Goal: Book appointment/travel/reservation

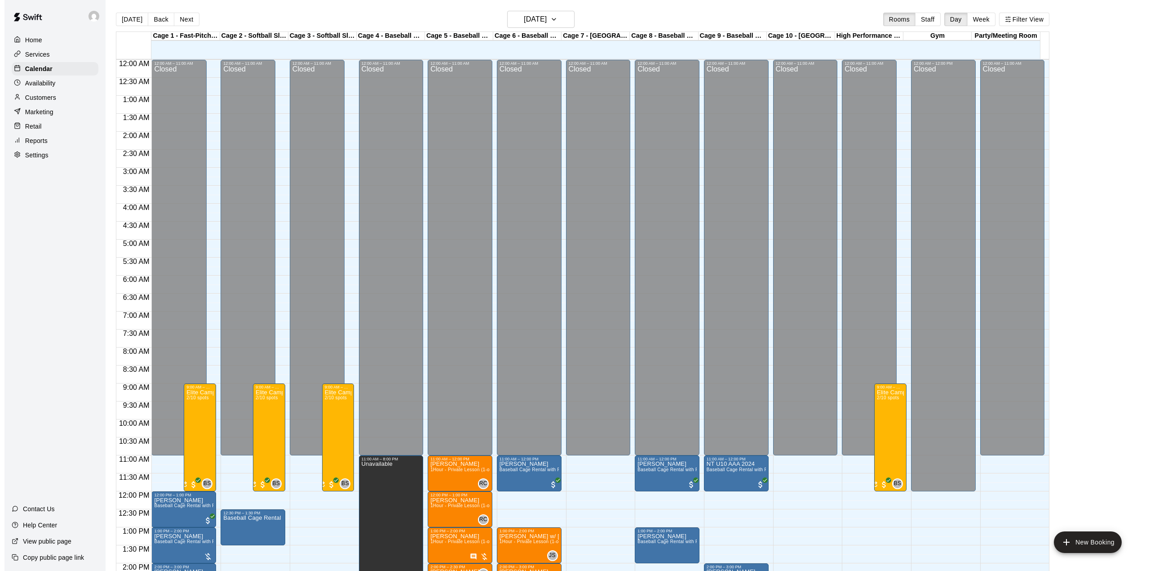
scroll to position [239, 0]
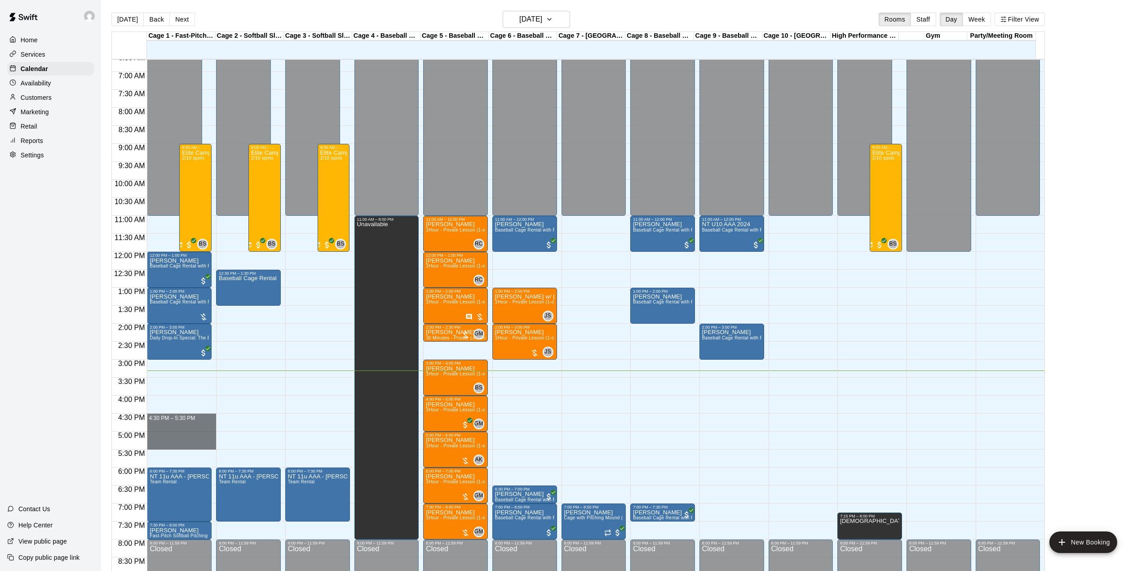
drag, startPoint x: 189, startPoint y: 418, endPoint x: 191, endPoint y: 444, distance: 26.1
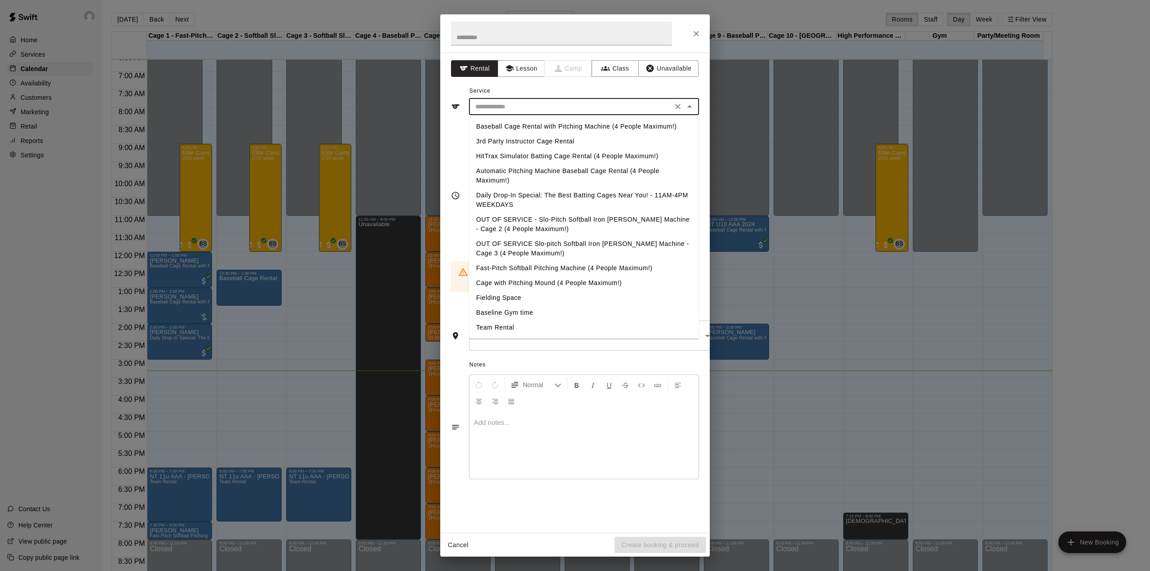
click at [559, 106] on input "text" at bounding box center [571, 106] width 198 height 11
click at [545, 126] on li "Baseball Cage Rental with Pitching Machine (4 People Maximum!)" at bounding box center [584, 126] width 230 height 15
type input "**********"
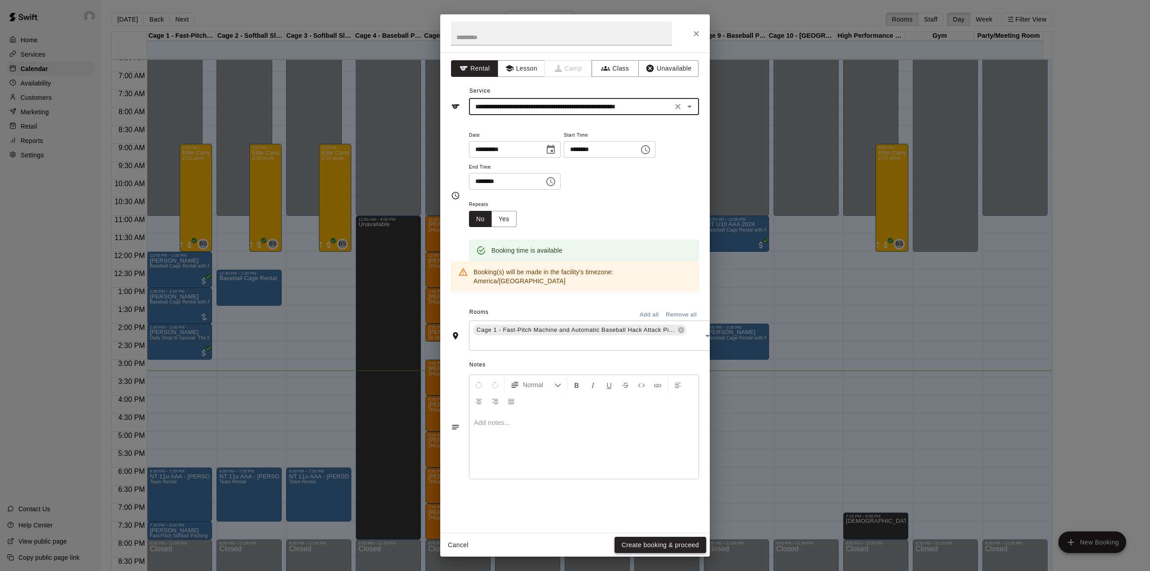
click at [645, 538] on button "Create booking & proceed" at bounding box center [661, 544] width 92 height 17
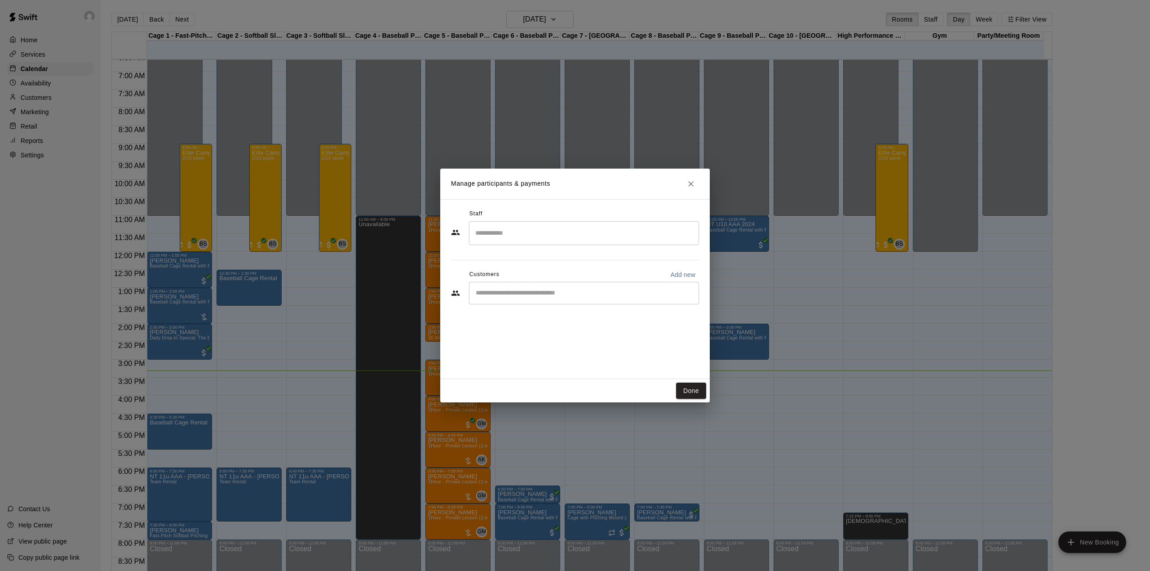
click at [686, 274] on p "Add new" at bounding box center [682, 274] width 25 height 9
select select "**"
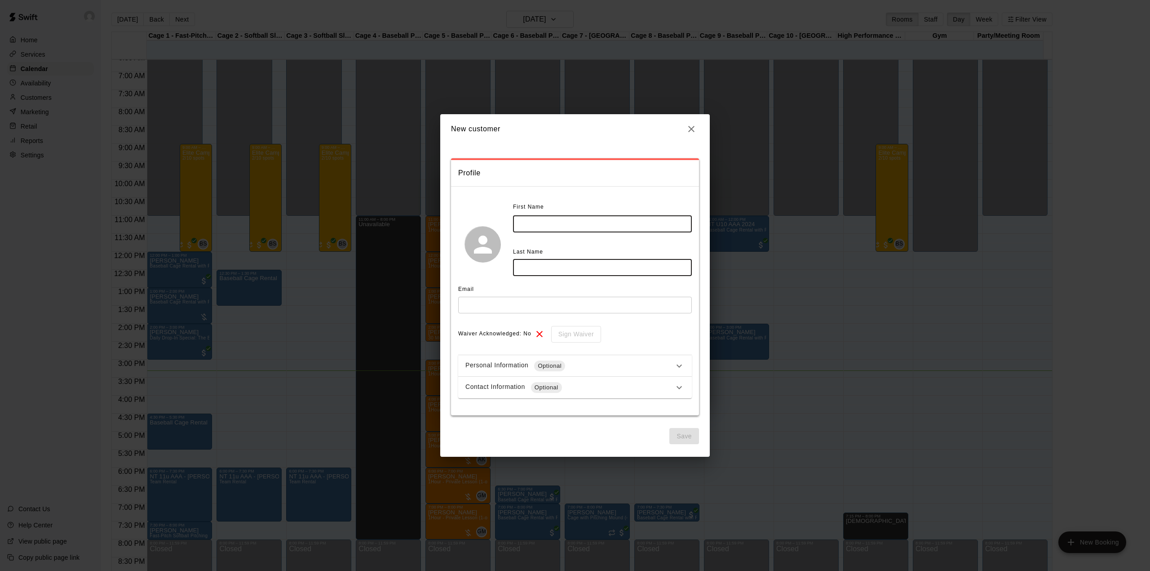
click at [532, 218] on input "text" at bounding box center [602, 224] width 179 height 17
type input "*****"
click at [527, 267] on input "text" at bounding box center [602, 267] width 179 height 17
type input "*******"
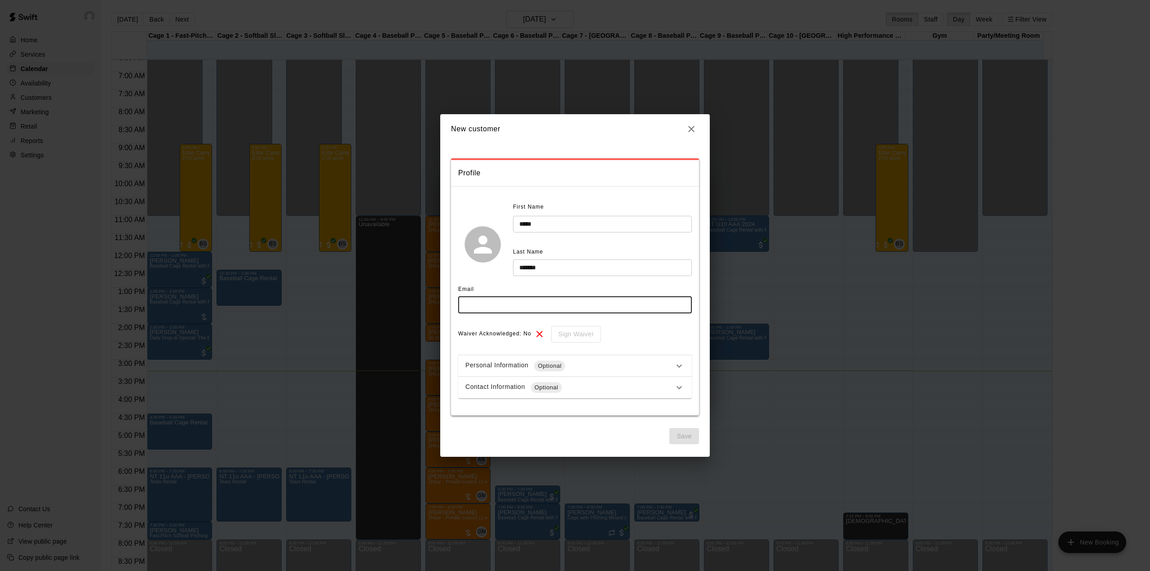
click at [483, 306] on input "text" at bounding box center [575, 305] width 234 height 17
type input "**********"
click at [690, 439] on button "Save" at bounding box center [684, 436] width 30 height 17
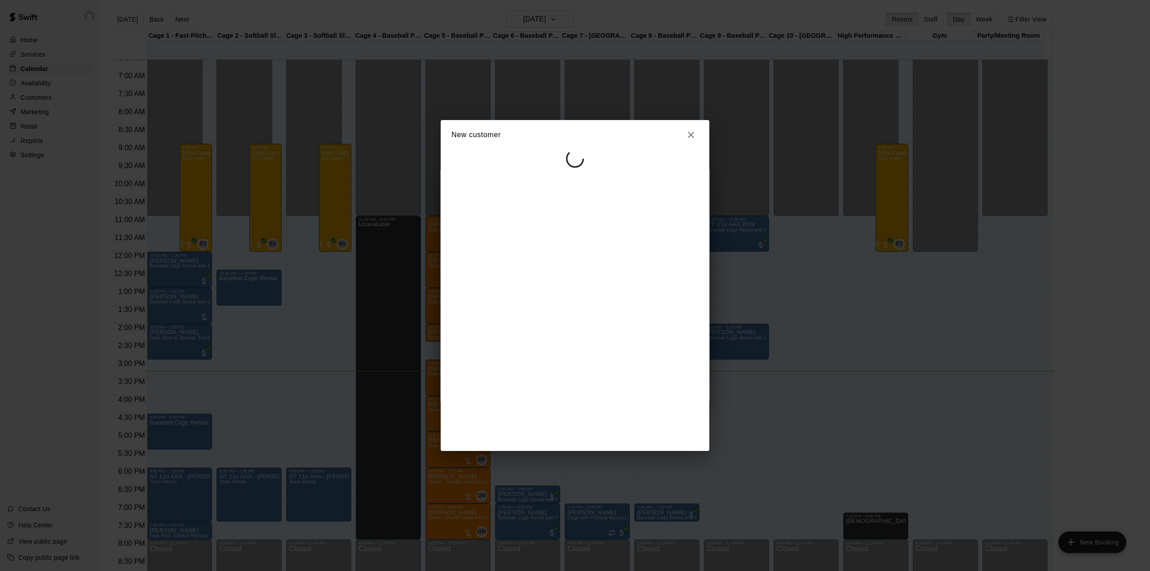
select select "**"
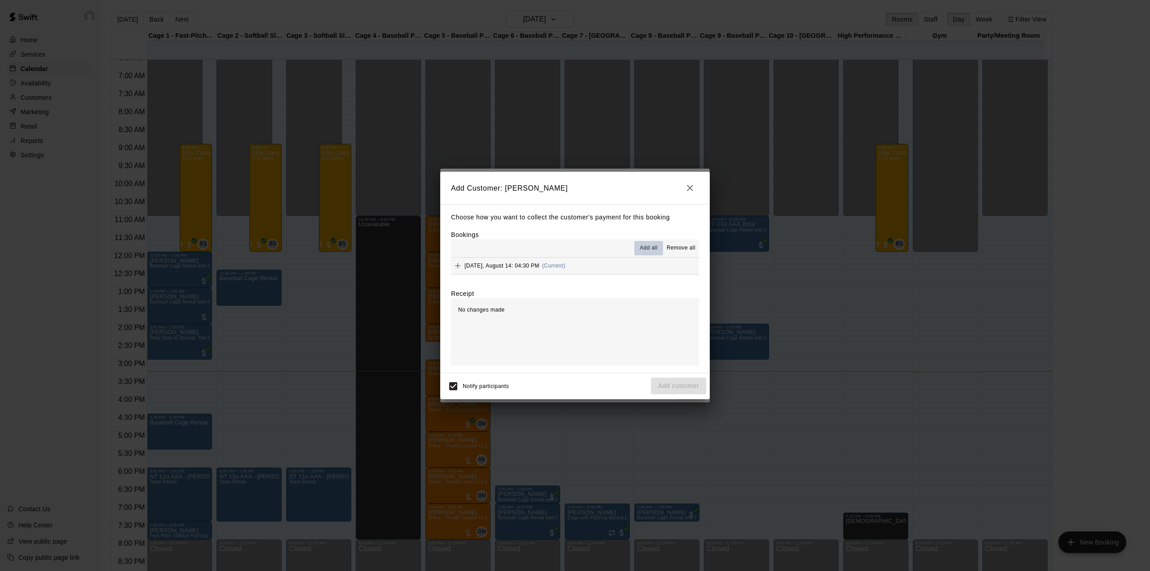
click at [651, 247] on span "Add all" at bounding box center [649, 248] width 18 height 9
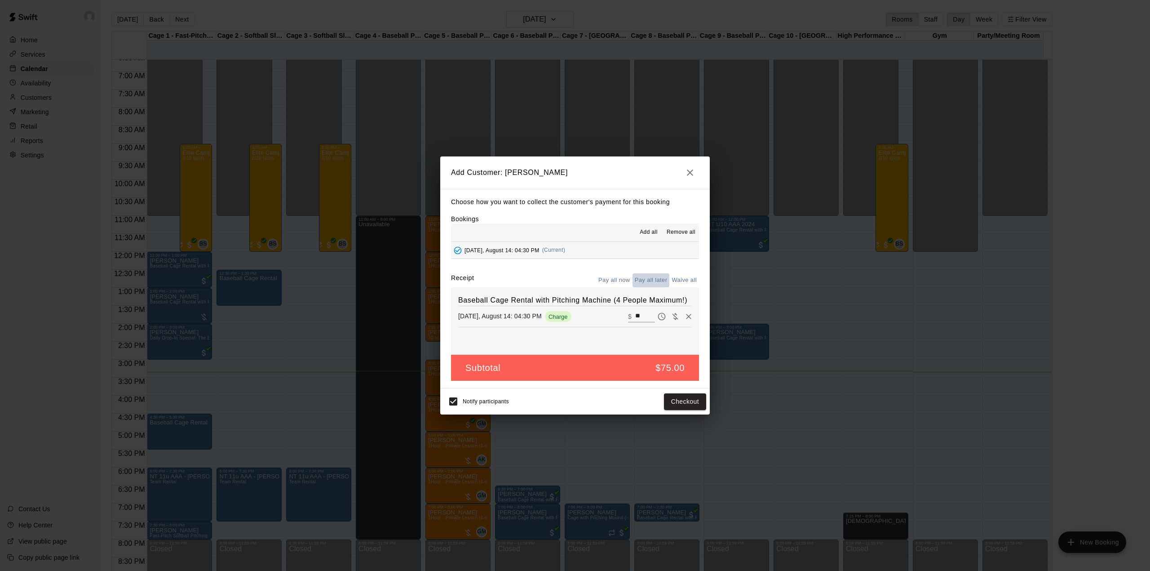
click at [656, 281] on button "Pay all later" at bounding box center [651, 280] width 37 height 14
click at [689, 396] on button "Add customer" at bounding box center [678, 401] width 55 height 17
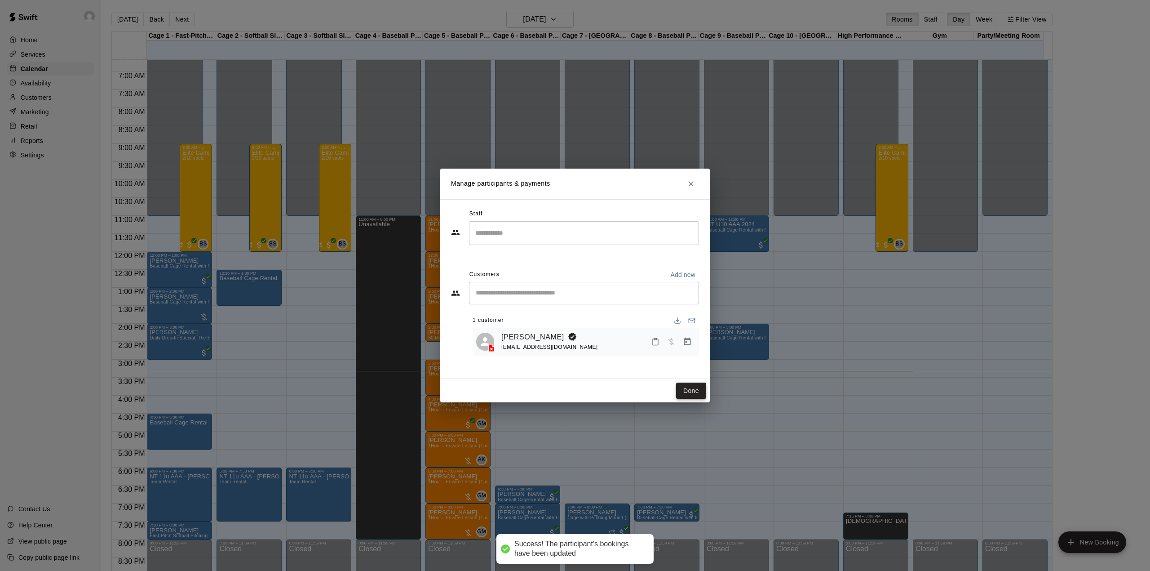
click at [693, 386] on button "Done" at bounding box center [691, 390] width 30 height 17
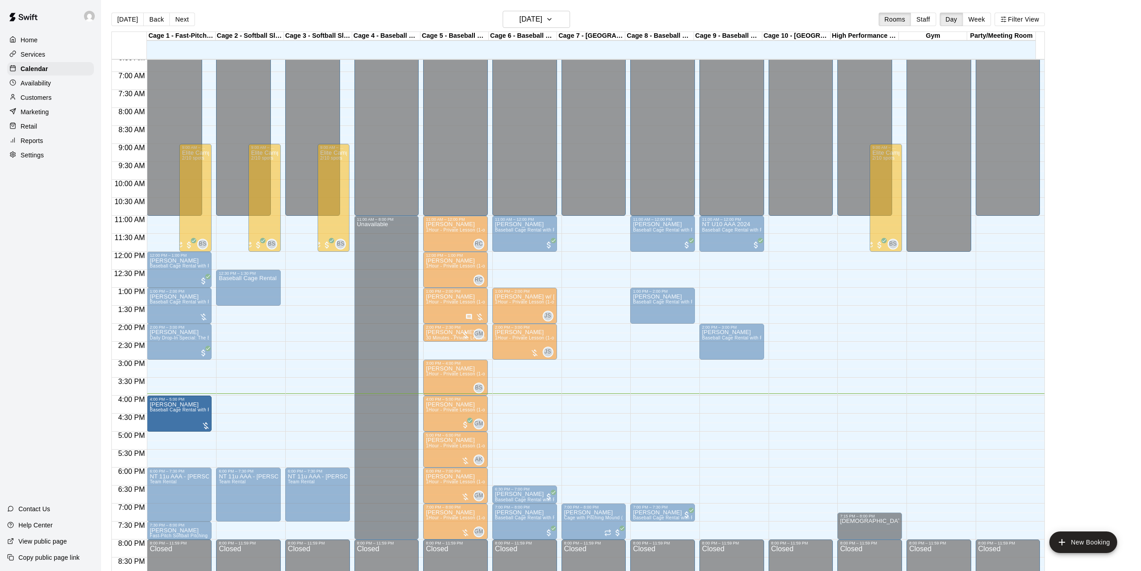
drag, startPoint x: 186, startPoint y: 432, endPoint x: 186, endPoint y: 416, distance: 16.2
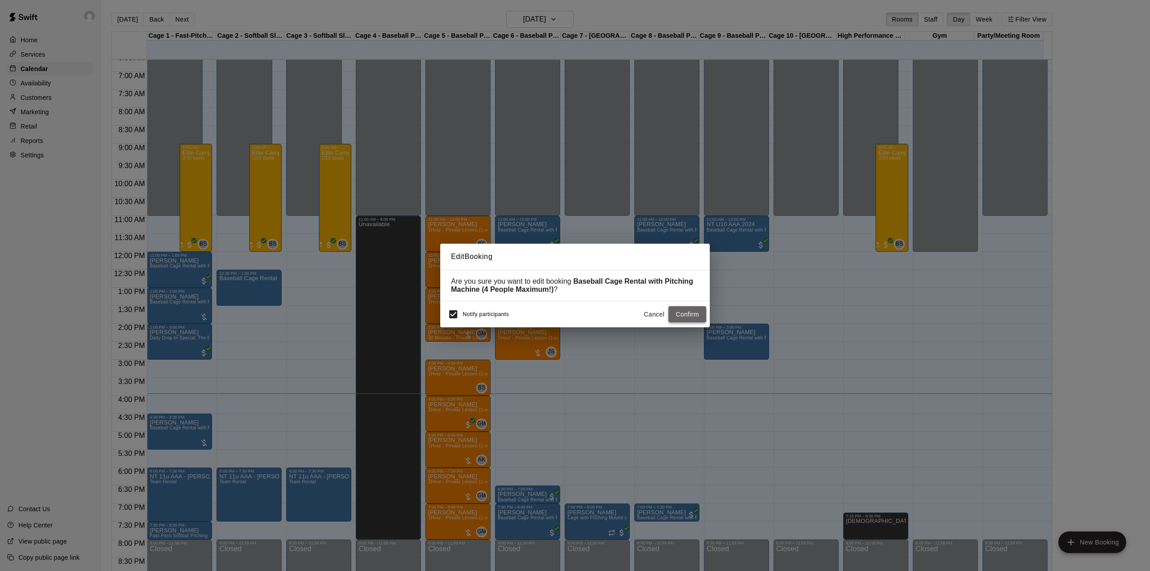
click at [692, 315] on button "Confirm" at bounding box center [688, 314] width 38 height 17
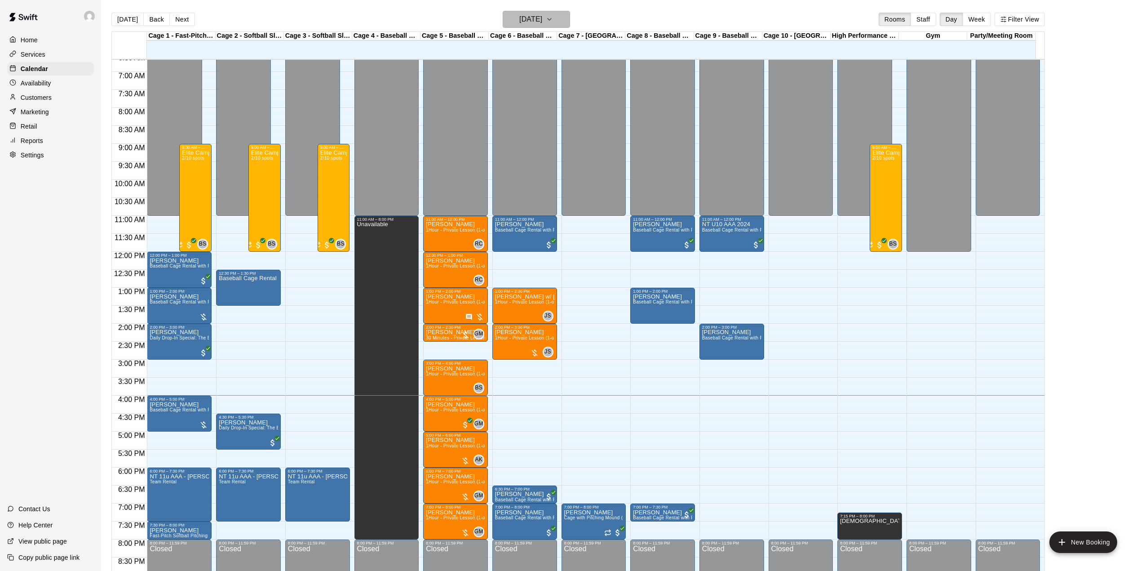
click at [519, 22] on h6 "[DATE]" at bounding box center [530, 19] width 23 height 13
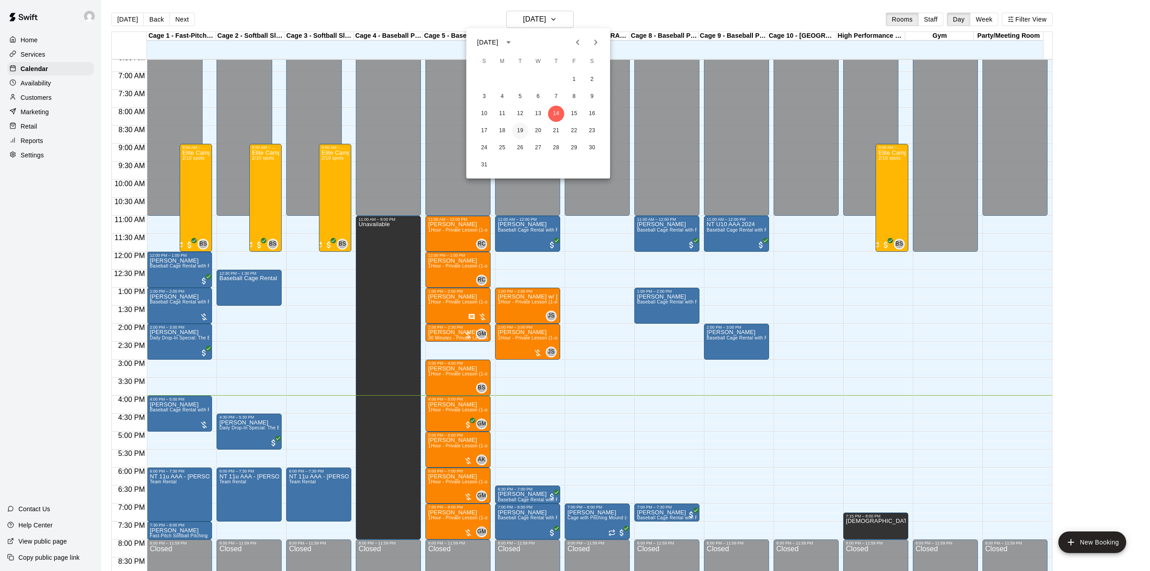
click at [520, 133] on button "19" at bounding box center [520, 131] width 16 height 16
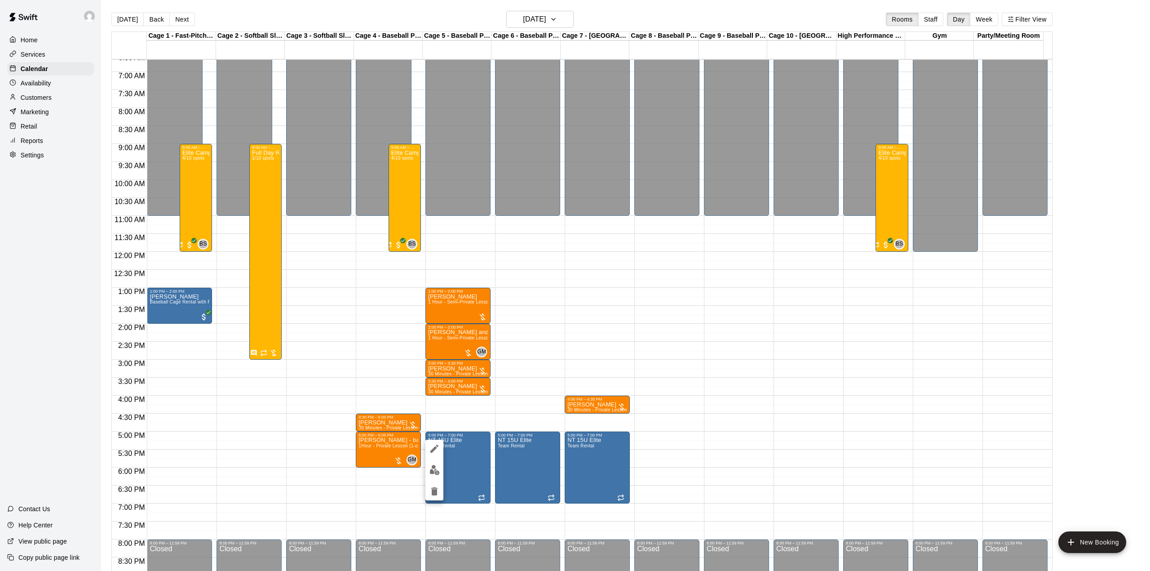
click at [433, 491] on icon "delete" at bounding box center [434, 491] width 6 height 8
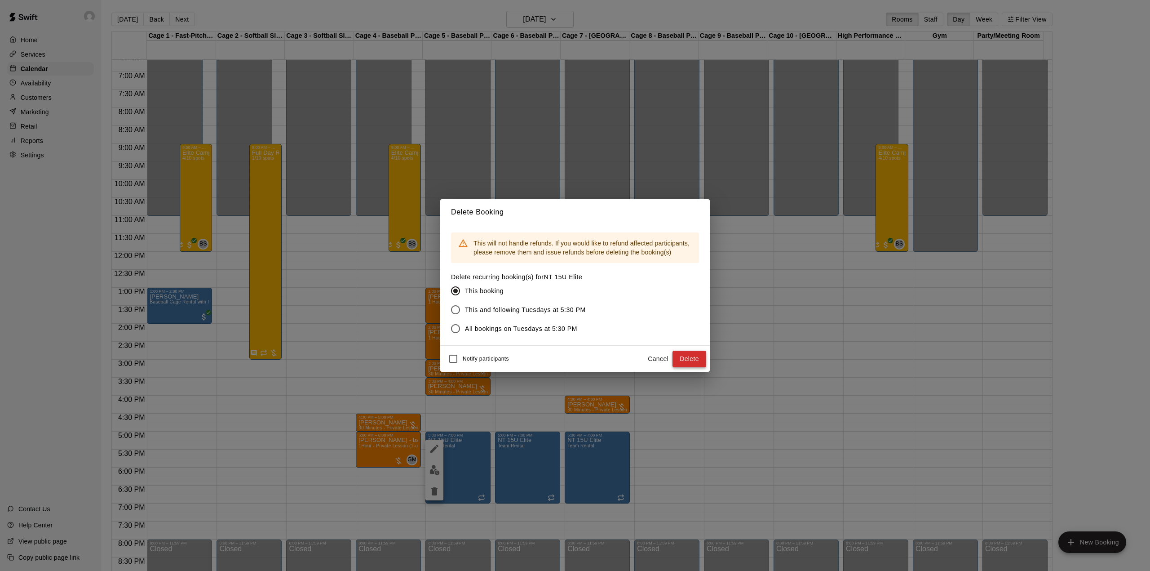
click at [688, 351] on button "Delete" at bounding box center [690, 358] width 34 height 17
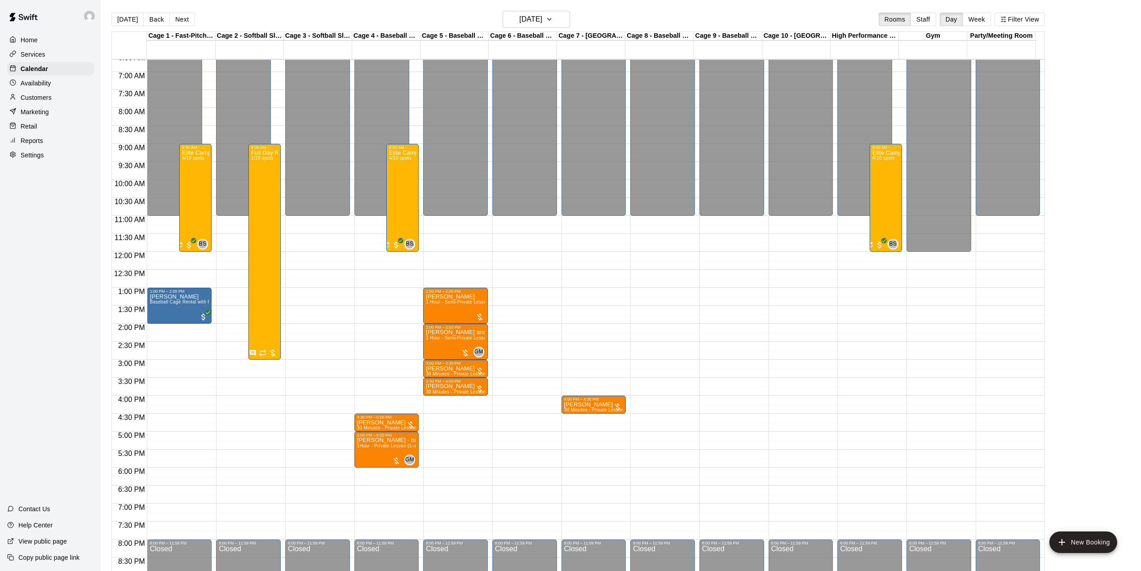
click at [175, 10] on main "[DATE] Back [DATE][DATE] Rooms Staff Day Week Filter View Cage 1 - Fast-Pitch M…" at bounding box center [621, 292] width 1040 height 585
click at [179, 16] on button "Next" at bounding box center [181, 19] width 25 height 13
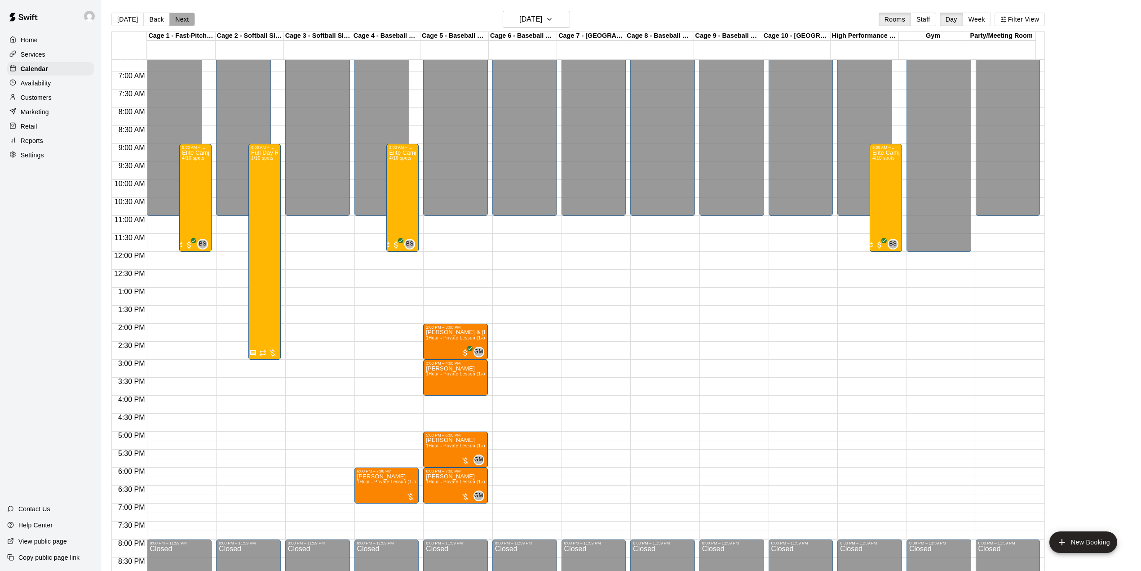
click at [175, 17] on button "Next" at bounding box center [181, 19] width 25 height 13
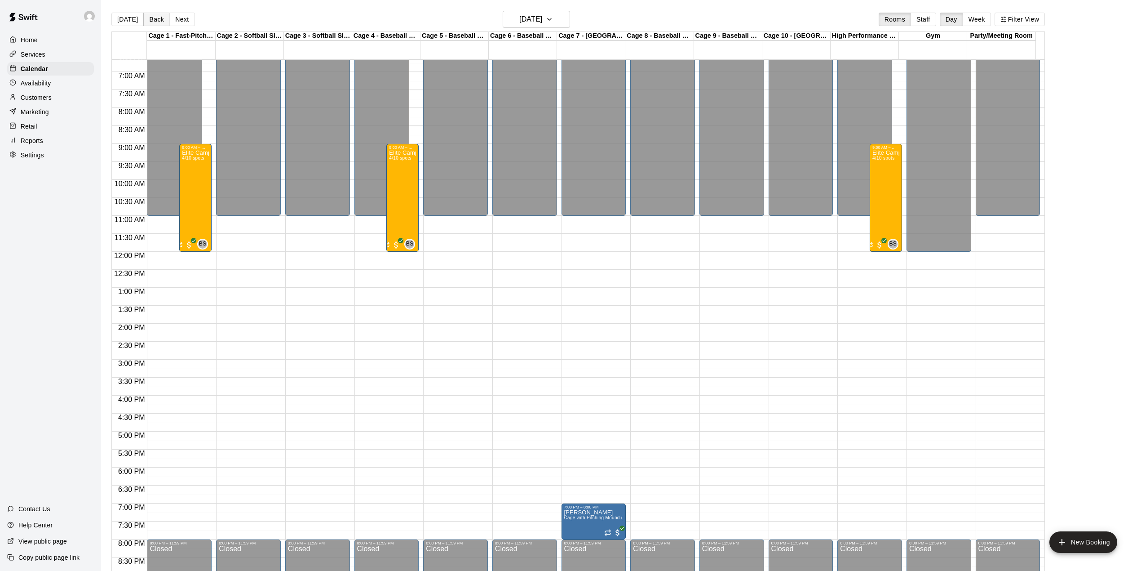
click at [155, 15] on button "Back" at bounding box center [156, 19] width 27 height 13
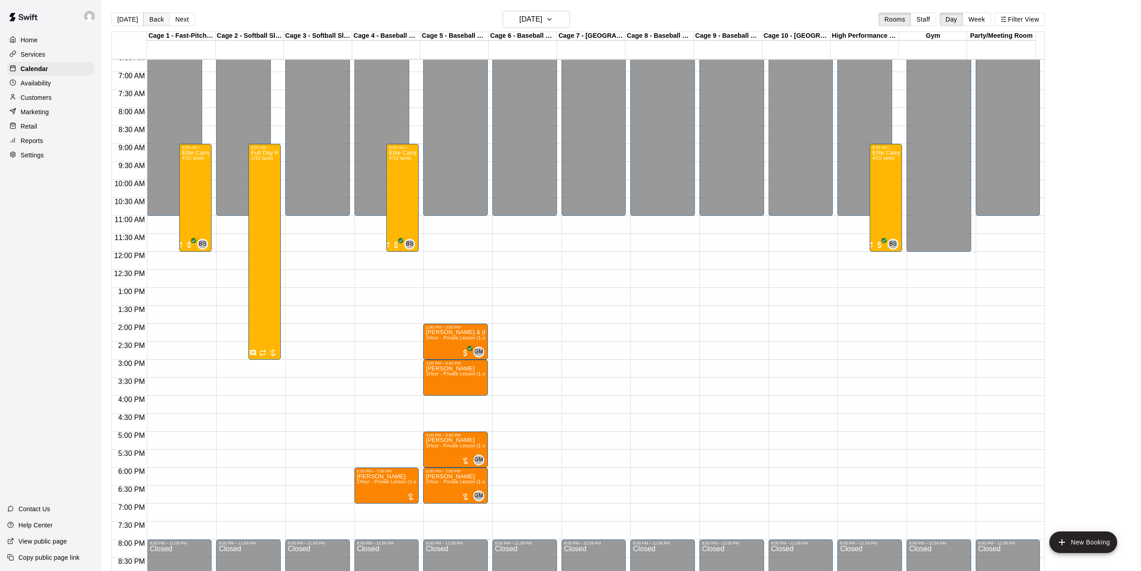
click at [155, 15] on button "Back" at bounding box center [156, 19] width 27 height 13
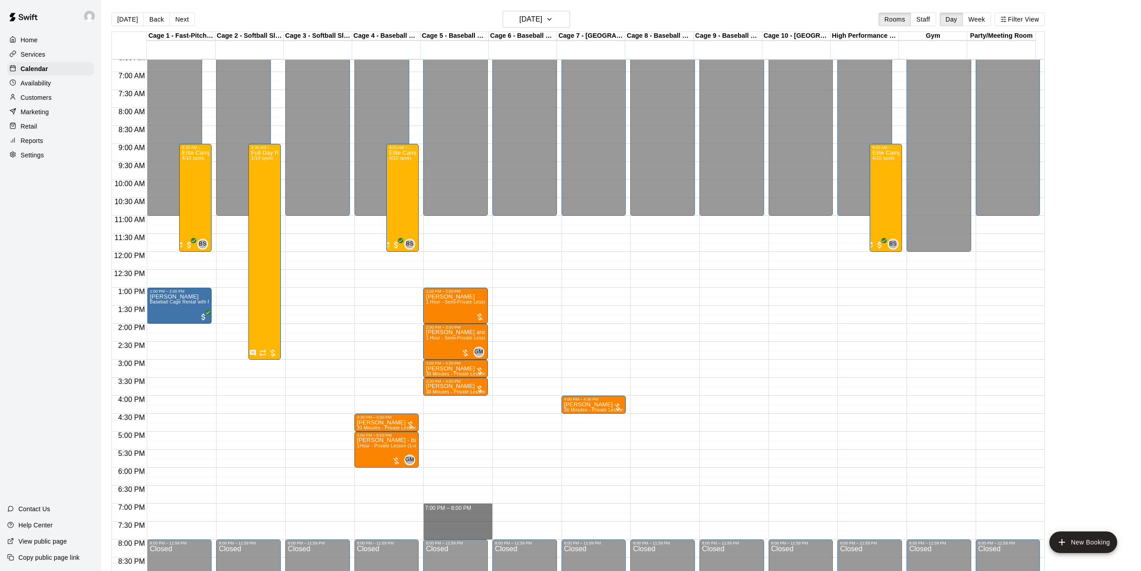
drag, startPoint x: 452, startPoint y: 507, endPoint x: 452, endPoint y: 536, distance: 28.8
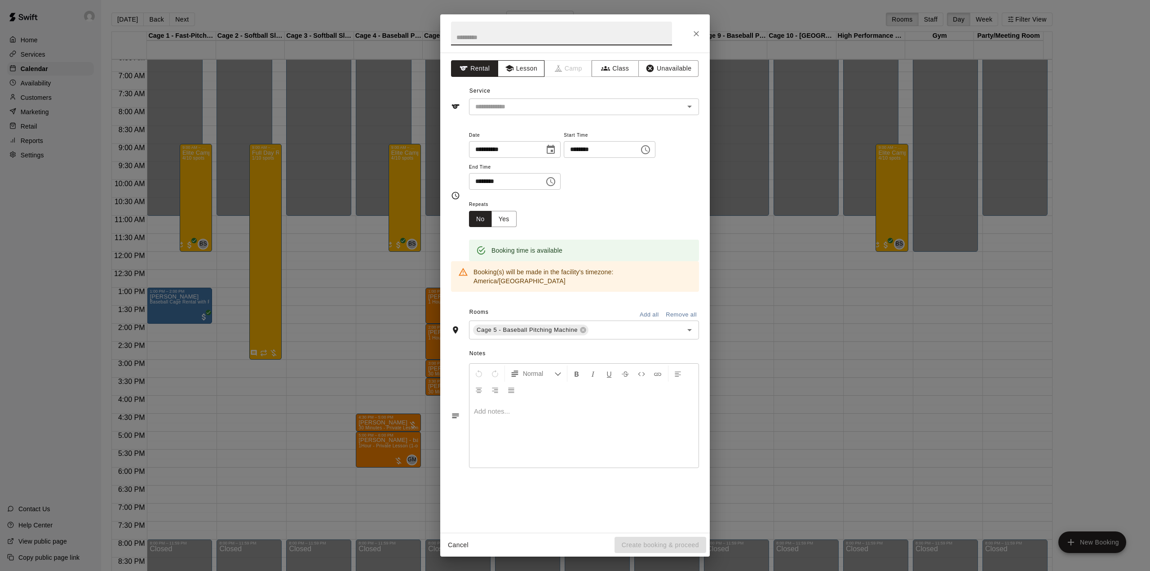
click at [522, 76] on button "Lesson" at bounding box center [521, 68] width 47 height 17
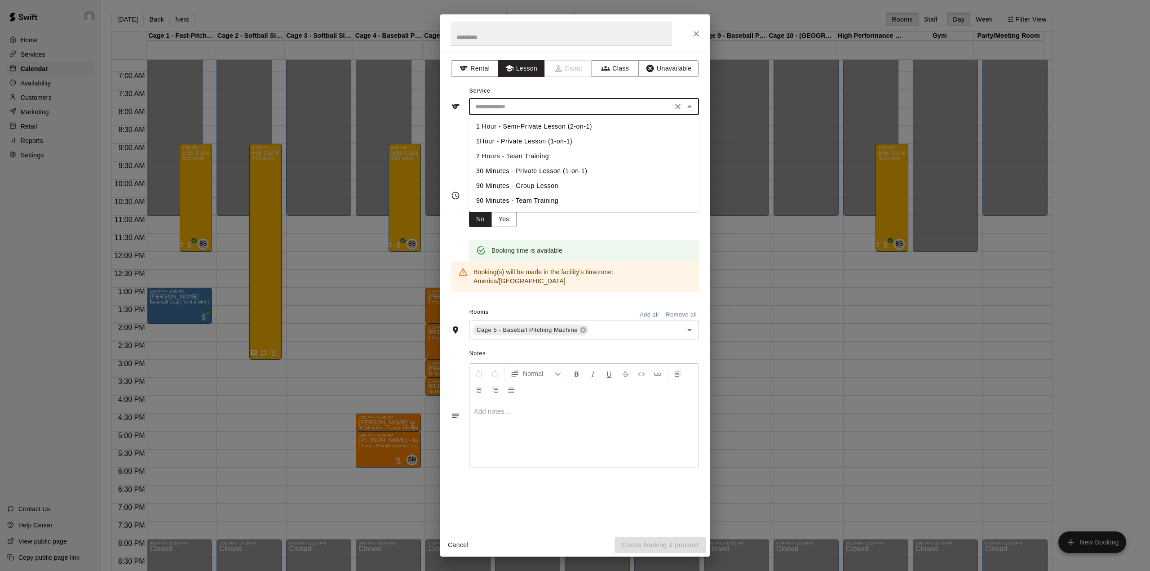
click at [529, 101] on input "text" at bounding box center [571, 106] width 198 height 11
click at [539, 142] on li "1Hour - Private Lesson (1-on-1)" at bounding box center [584, 141] width 230 height 15
type input "**********"
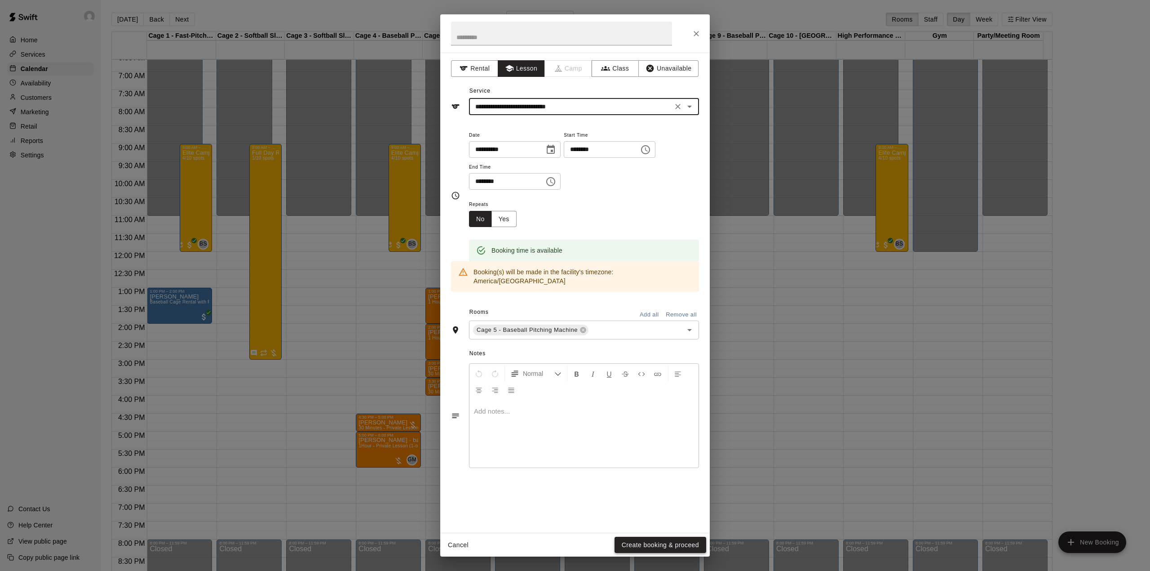
click at [624, 543] on button "Create booking & proceed" at bounding box center [661, 544] width 92 height 17
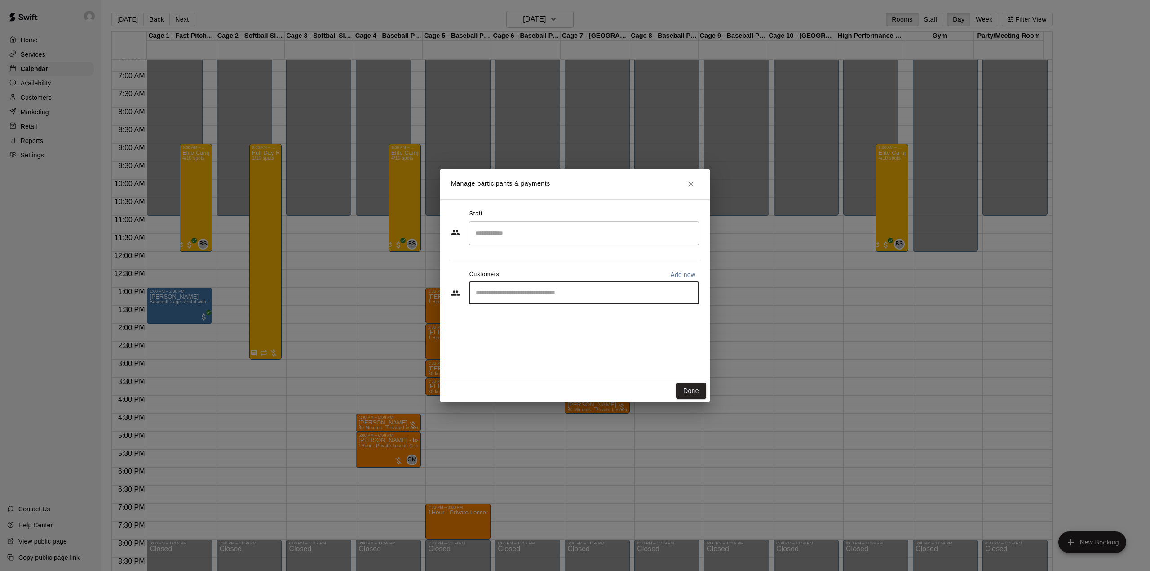
click at [536, 295] on input "Start typing to search customers..." at bounding box center [584, 292] width 222 height 9
type input "**********"
drag, startPoint x: 516, startPoint y: 297, endPoint x: 339, endPoint y: 271, distance: 178.9
click at [399, 291] on div "**********" at bounding box center [575, 285] width 1150 height 571
click at [676, 285] on div "​" at bounding box center [584, 293] width 230 height 22
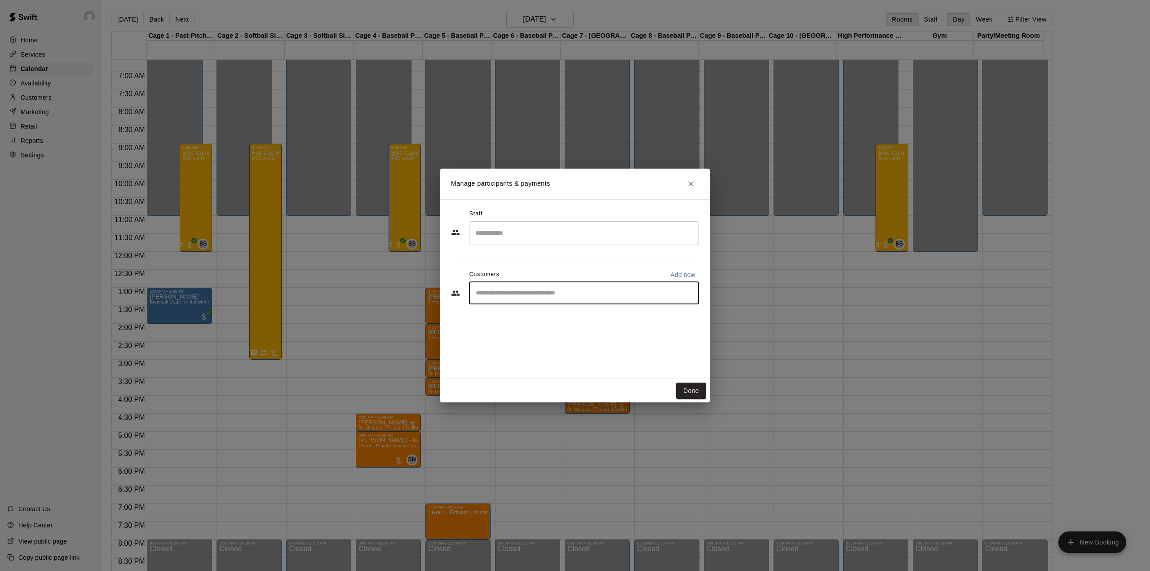
click at [676, 269] on button "Add new" at bounding box center [683, 274] width 32 height 14
select select "**"
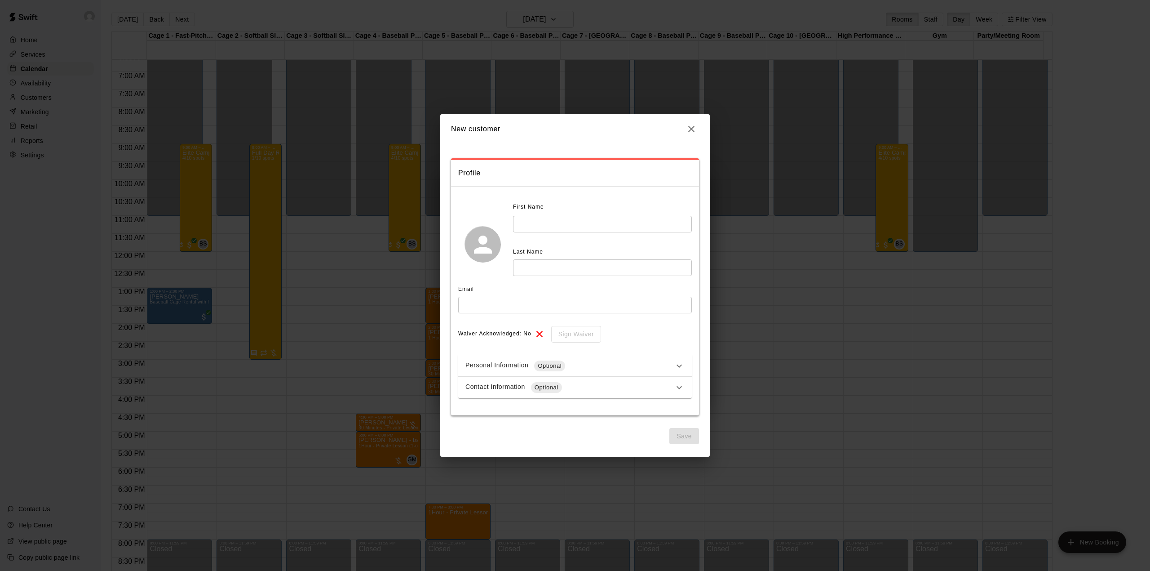
click at [545, 234] on div "First Name ​ Last Name ​" at bounding box center [602, 238] width 179 height 76
click at [545, 230] on input "text" at bounding box center [602, 224] width 179 height 17
paste input "**********"
drag, startPoint x: 559, startPoint y: 223, endPoint x: 540, endPoint y: 223, distance: 18.9
click at [540, 223] on input "**********" at bounding box center [602, 224] width 179 height 17
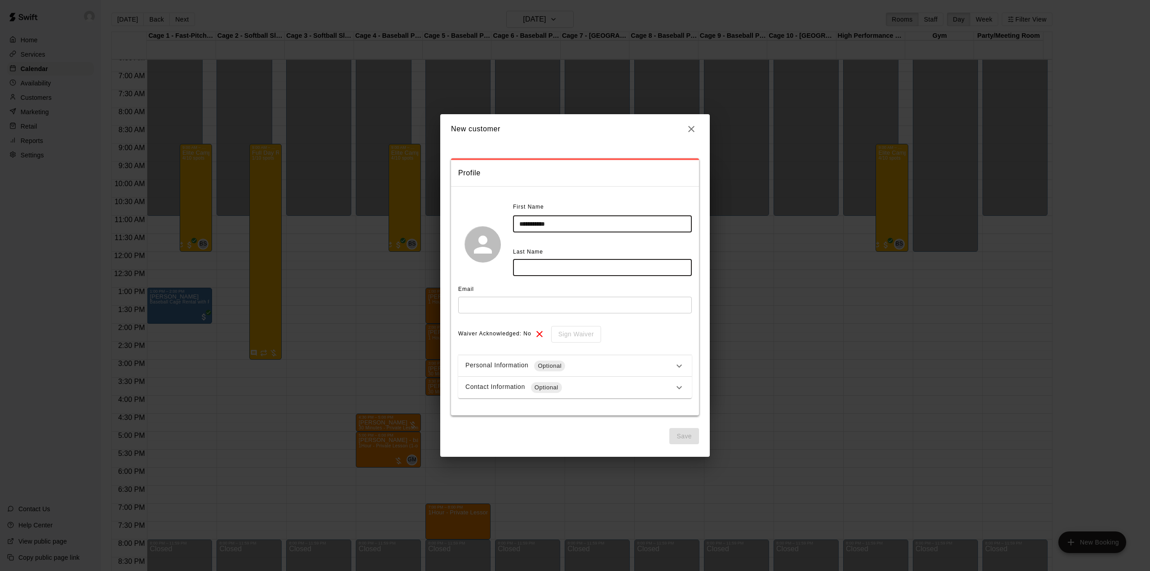
click at [520, 268] on input "text" at bounding box center [602, 267] width 179 height 17
drag, startPoint x: 558, startPoint y: 222, endPoint x: 540, endPoint y: 226, distance: 18.1
click at [540, 226] on input "**********" at bounding box center [602, 224] width 179 height 17
type input "*****"
paste input "*****"
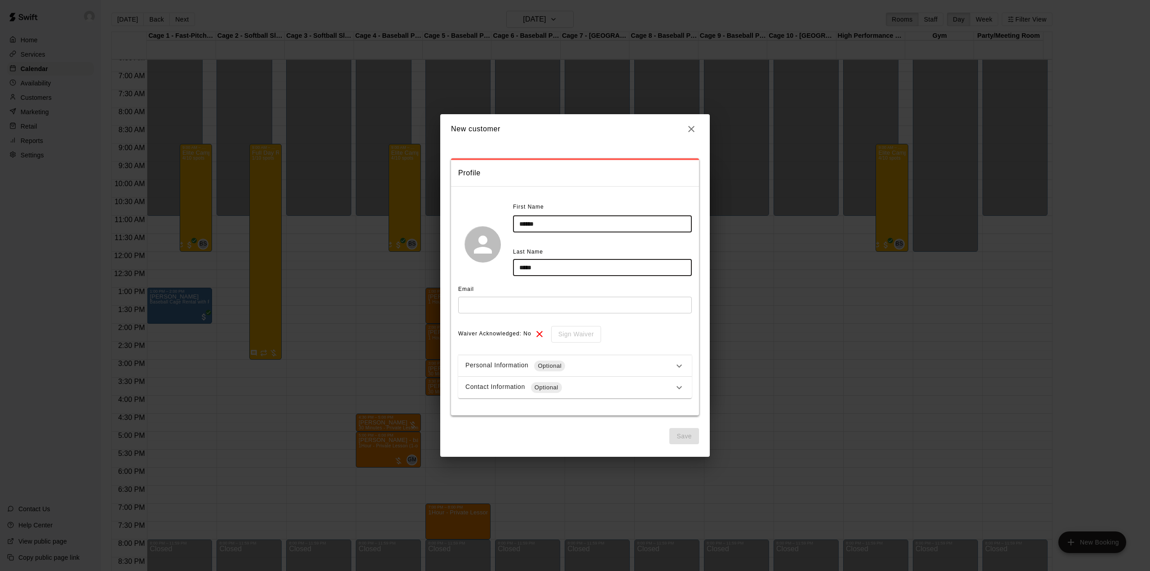
type input "*****"
click at [503, 308] on input "text" at bounding box center [575, 305] width 234 height 17
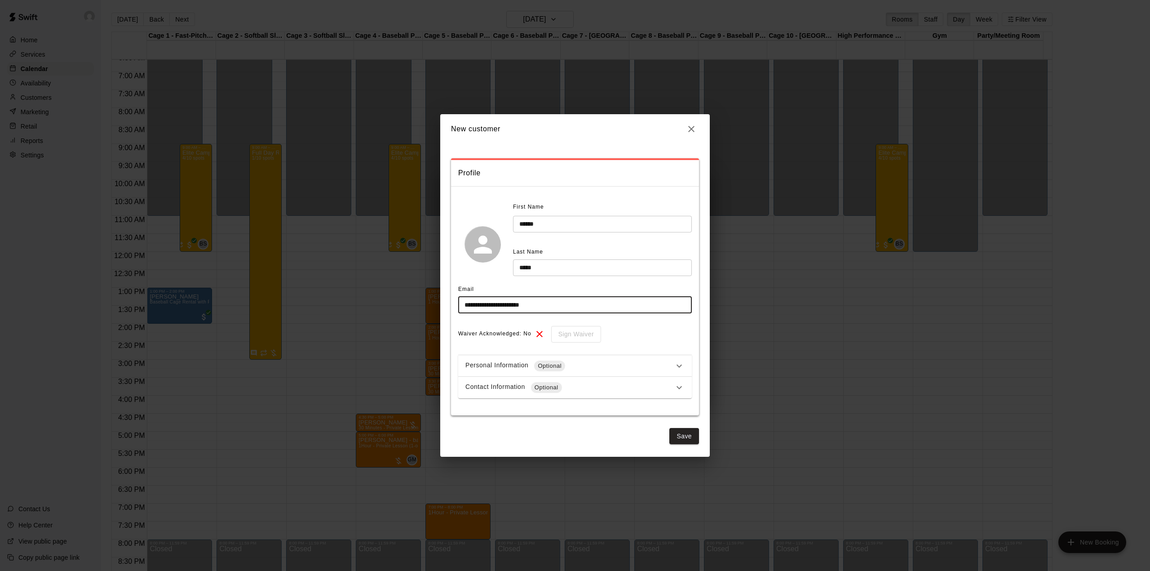
type input "**********"
click at [625, 382] on div "Contact Information Optional" at bounding box center [569, 387] width 208 height 11
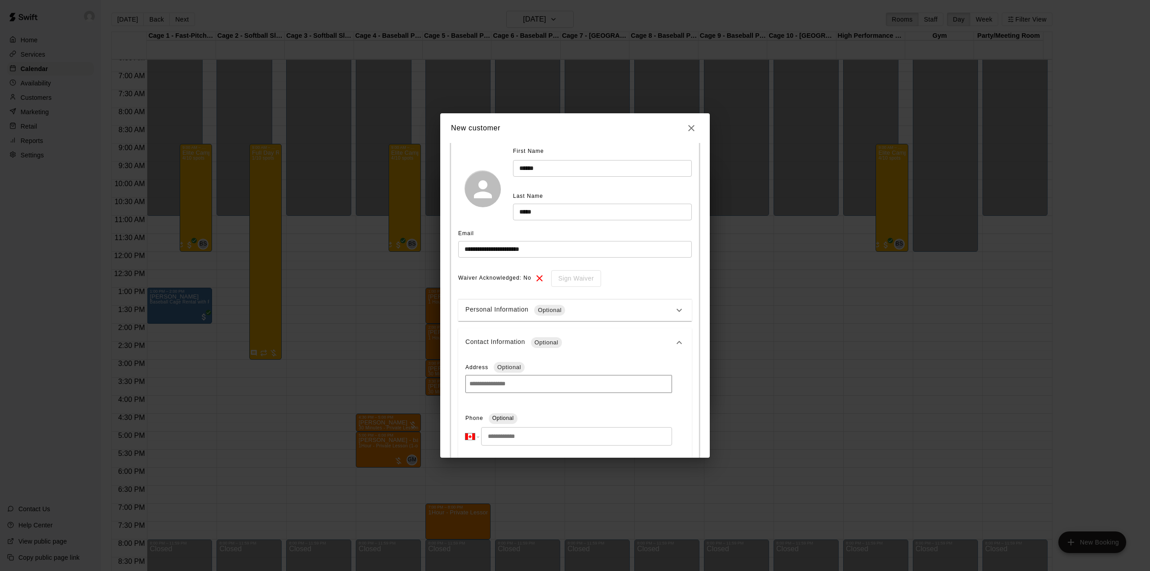
scroll to position [120, 0]
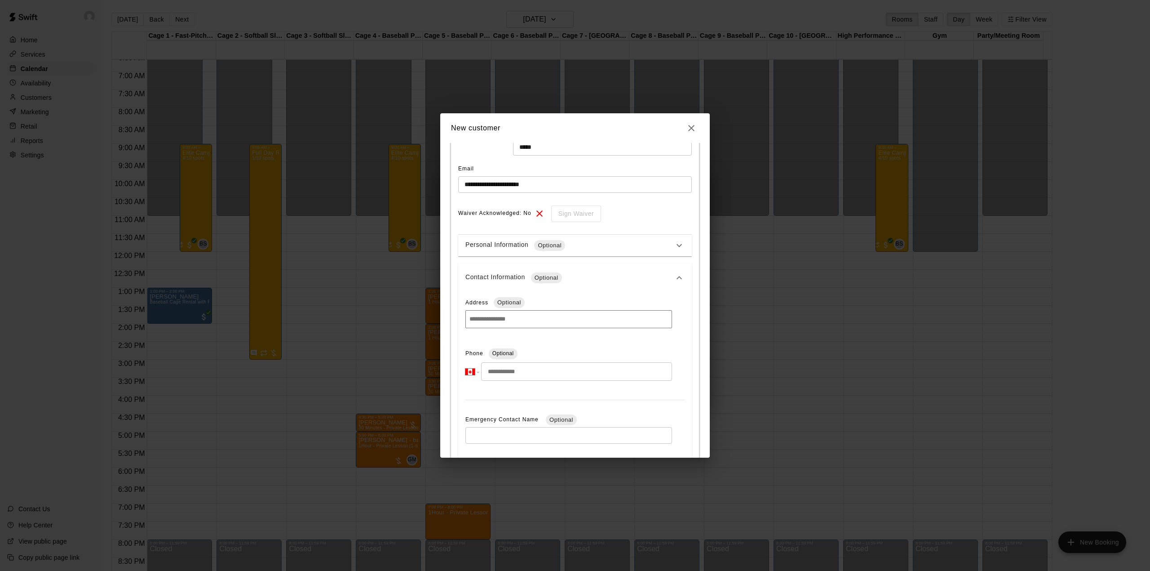
click at [540, 374] on input "tel" at bounding box center [576, 371] width 191 height 18
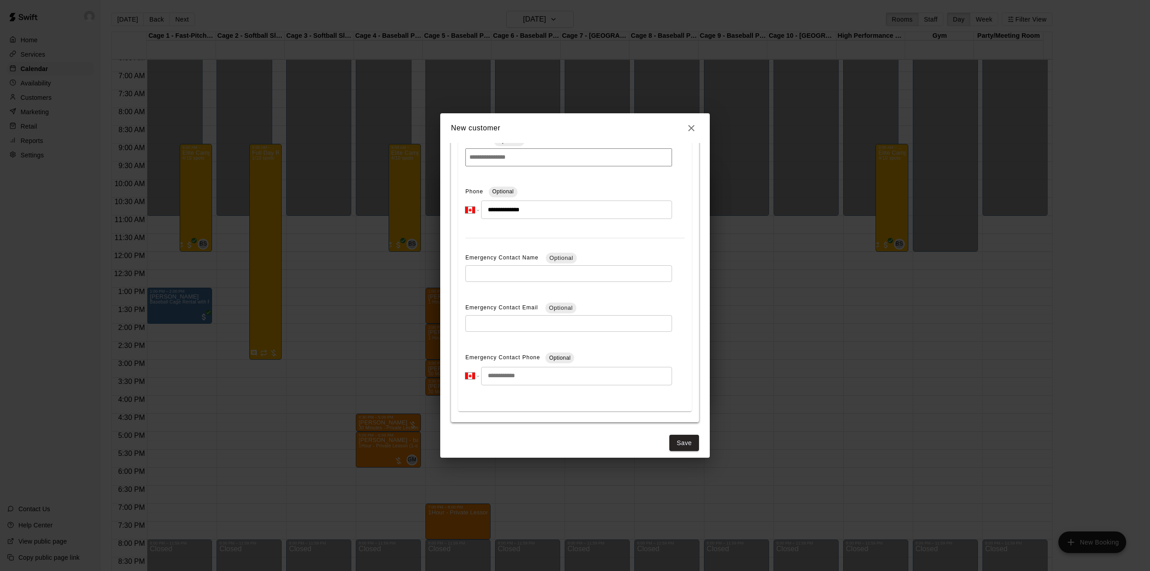
scroll to position [288, 0]
type input "**********"
click at [669, 437] on button "Save" at bounding box center [684, 437] width 30 height 17
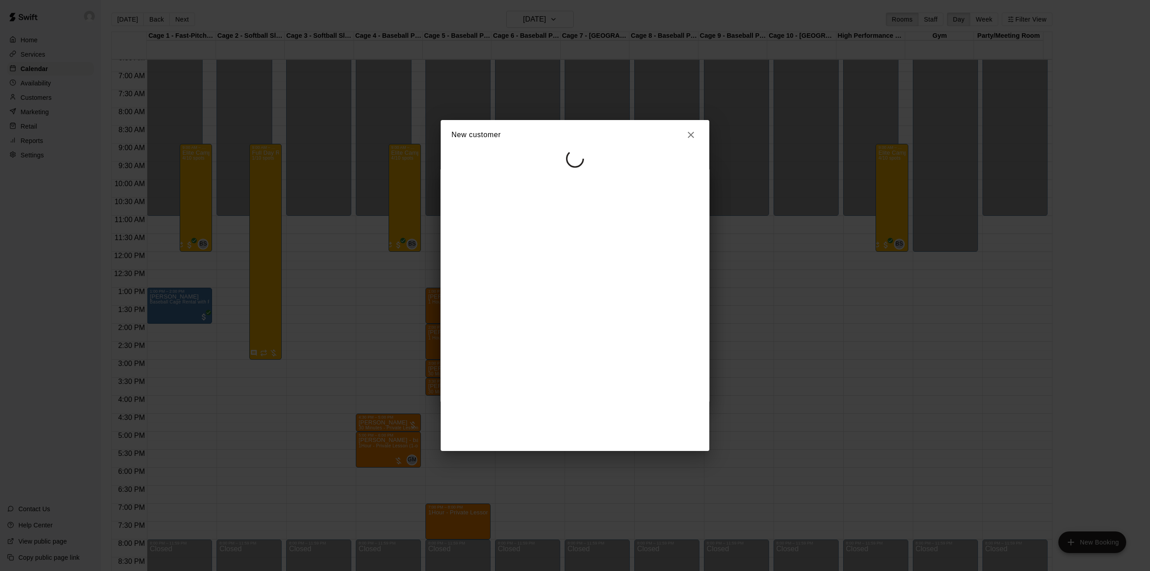
scroll to position [0, 0]
select select "**"
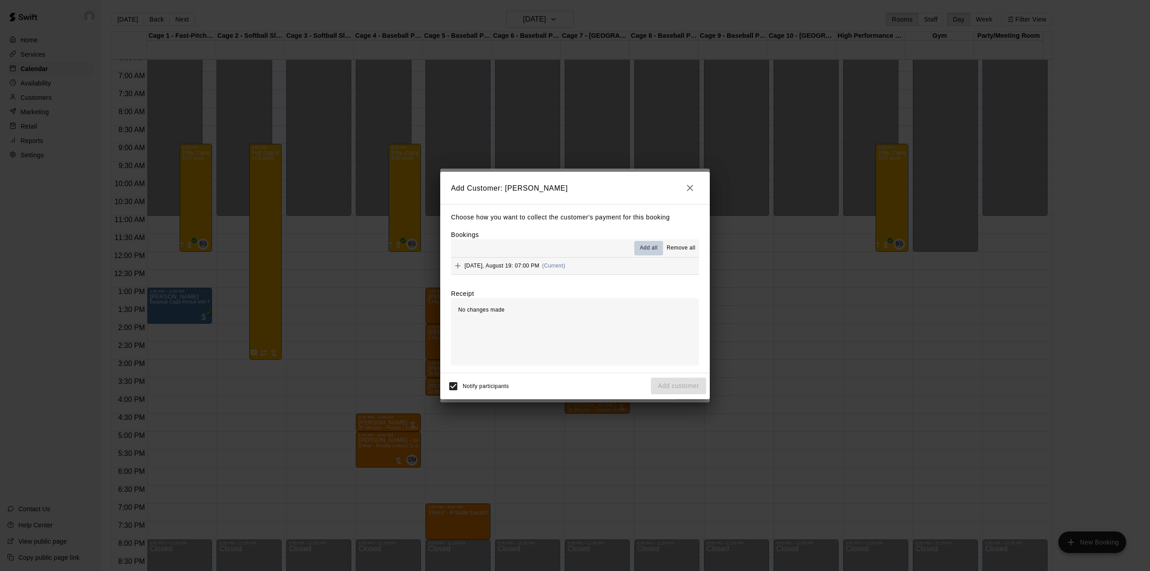
click at [653, 248] on span "Add all" at bounding box center [649, 248] width 18 height 9
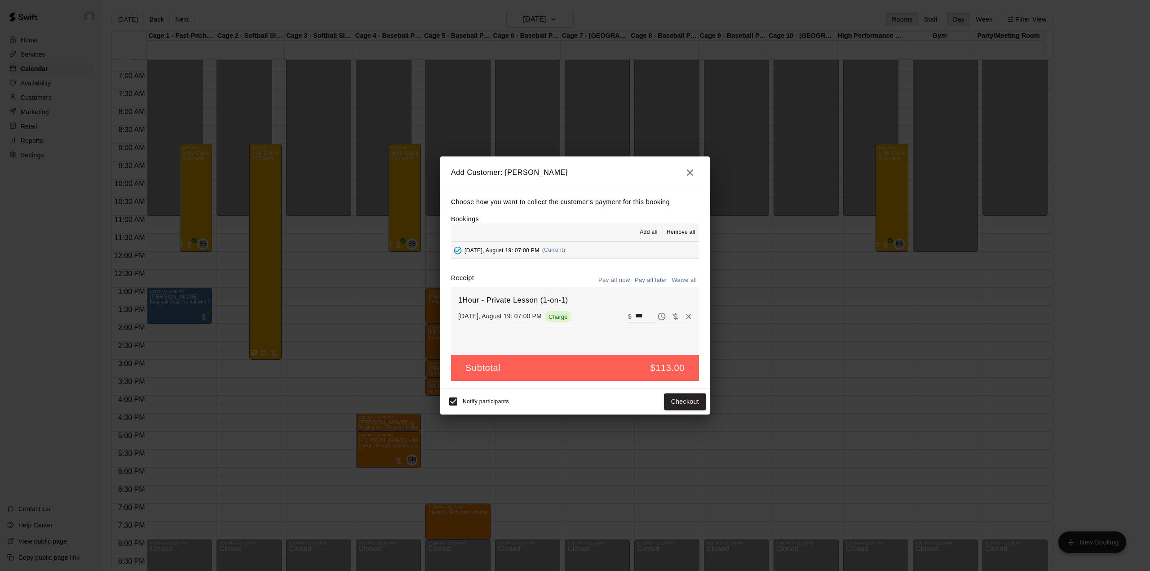
click at [658, 279] on button "Pay all later" at bounding box center [651, 280] width 37 height 14
click at [668, 401] on button "Add customer" at bounding box center [678, 401] width 55 height 17
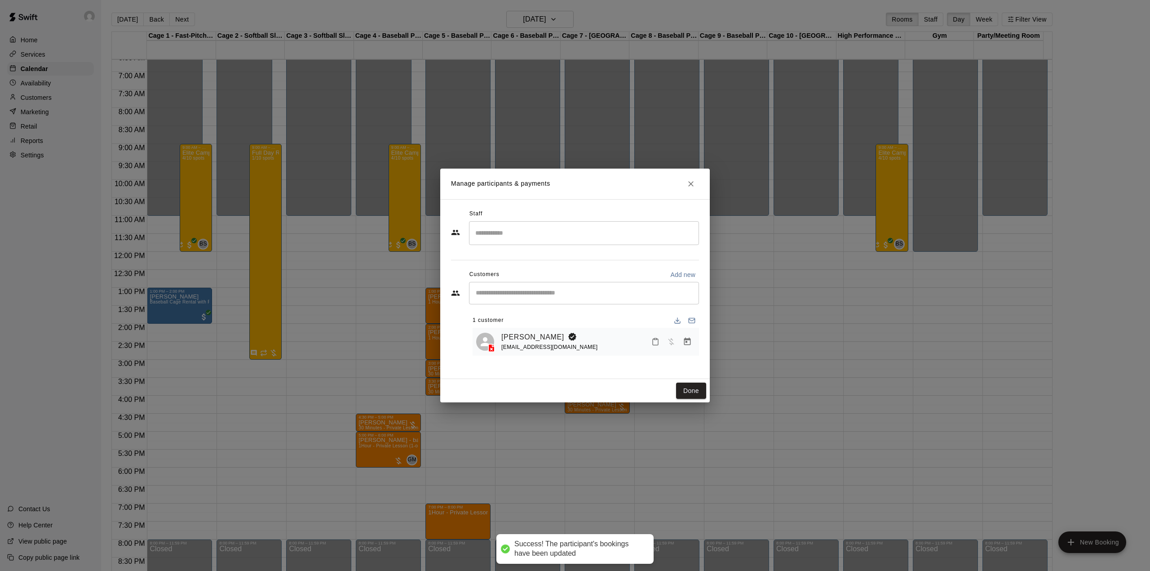
click at [523, 239] on input "Search staff" at bounding box center [584, 233] width 222 height 16
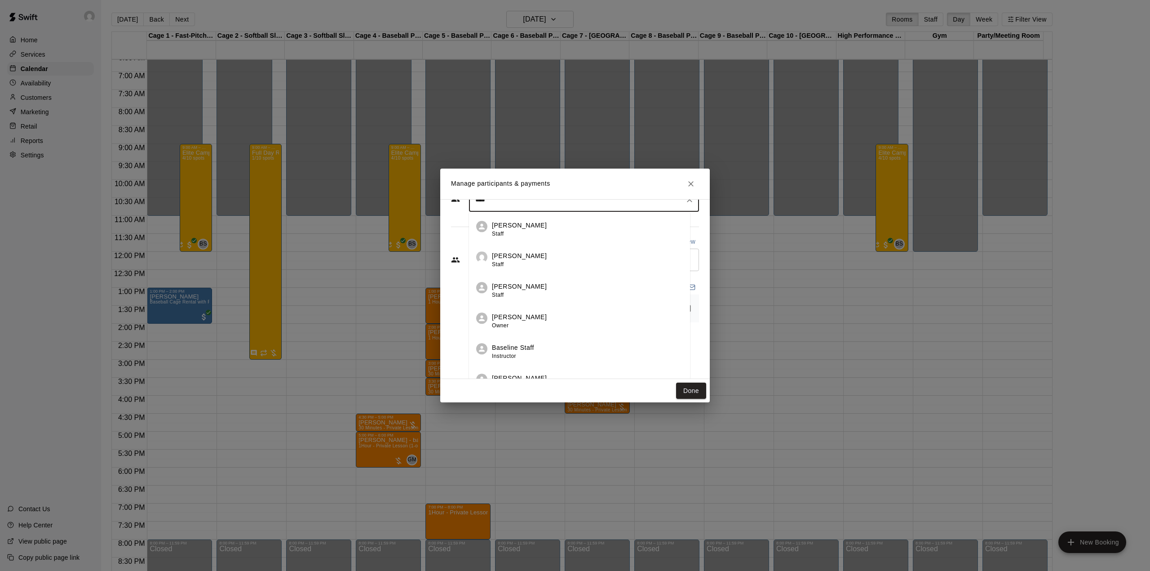
scroll to position [49, 0]
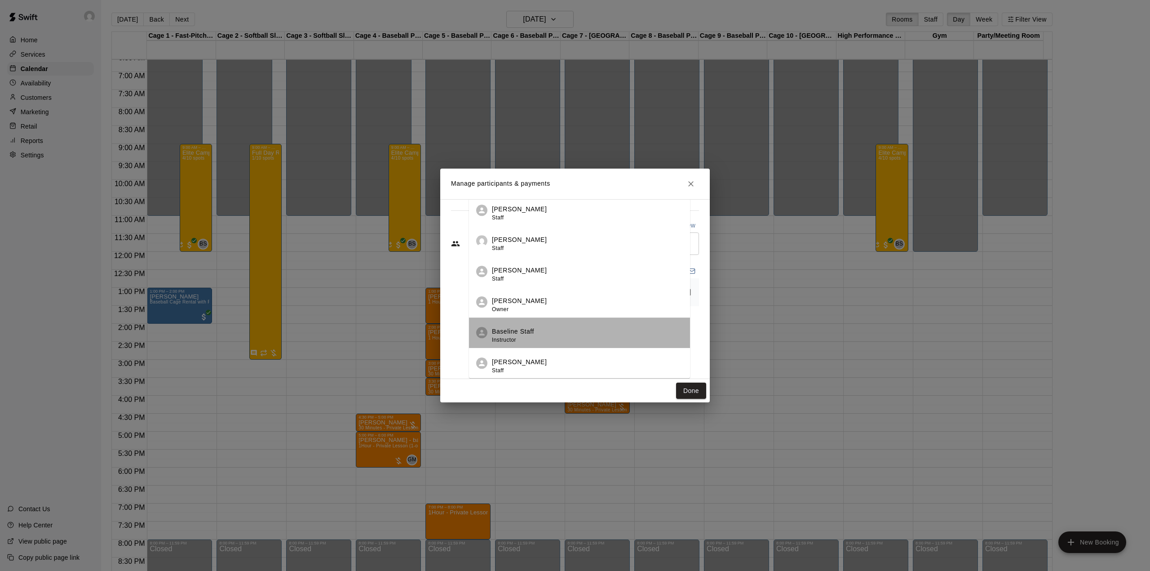
click at [597, 333] on div "Baseline Staff Instructor" at bounding box center [587, 336] width 191 height 18
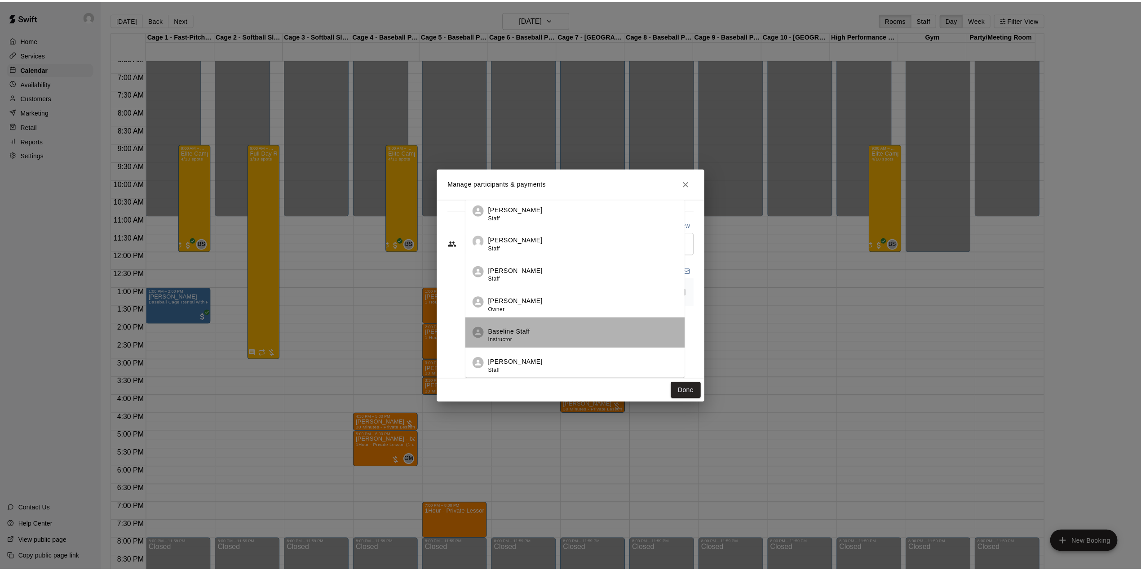
scroll to position [0, 0]
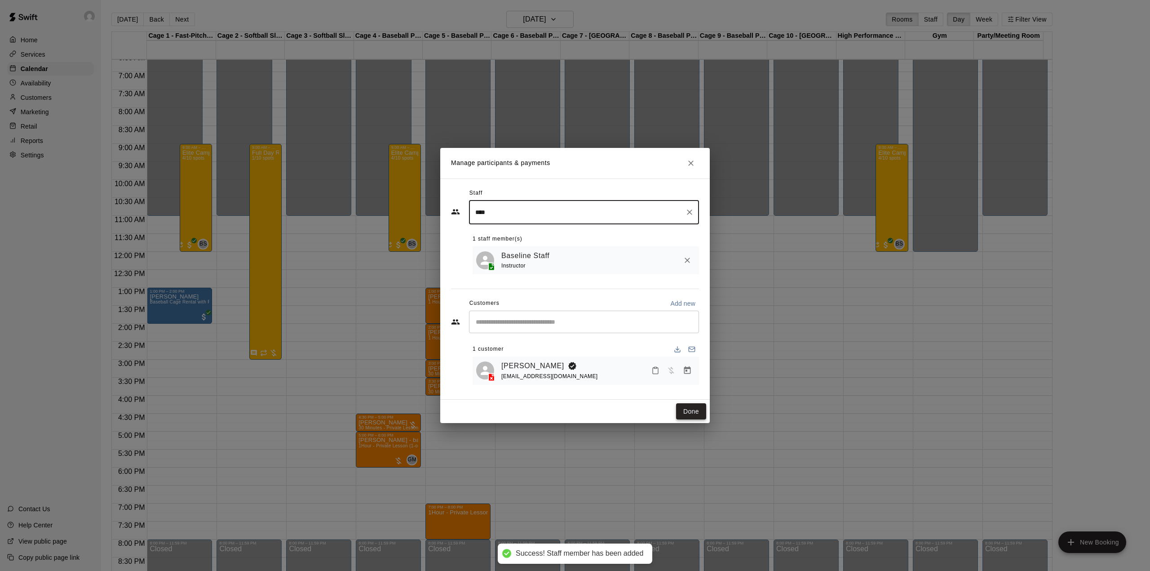
type input "****"
click at [693, 412] on button "Done" at bounding box center [691, 411] width 30 height 17
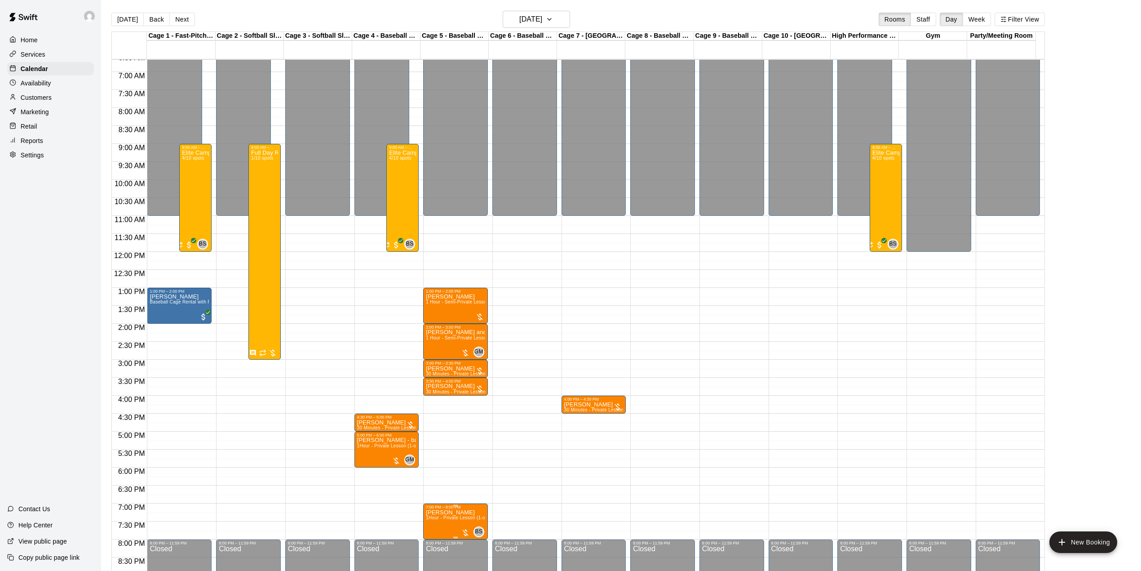
click at [446, 520] on span "1Hour - Private Lesson (1-on-1)" at bounding box center [460, 517] width 68 height 5
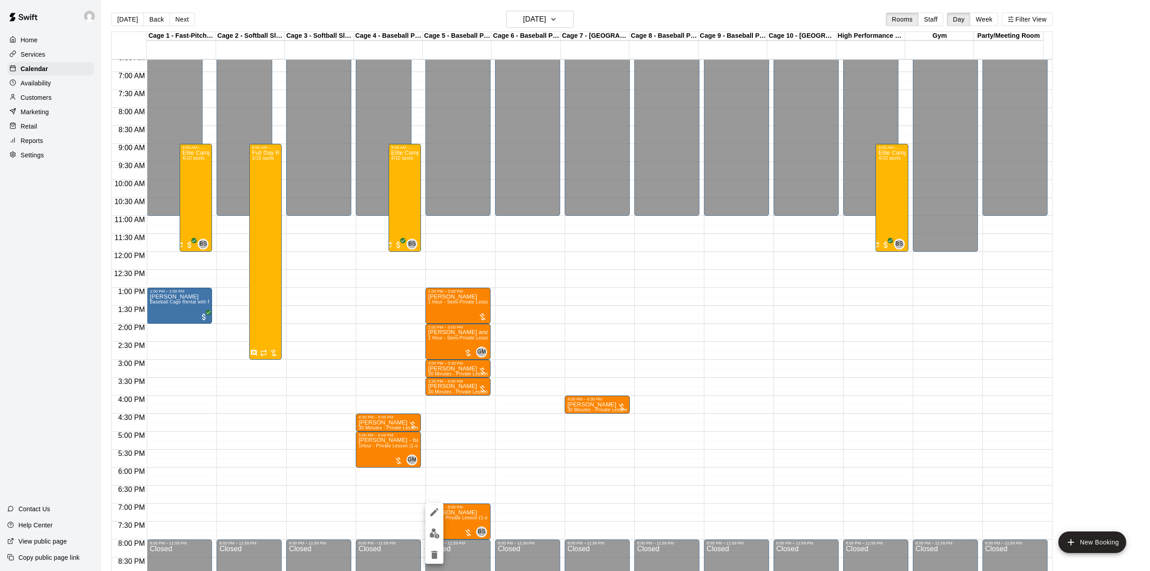
click at [604, 13] on div at bounding box center [575, 285] width 1150 height 571
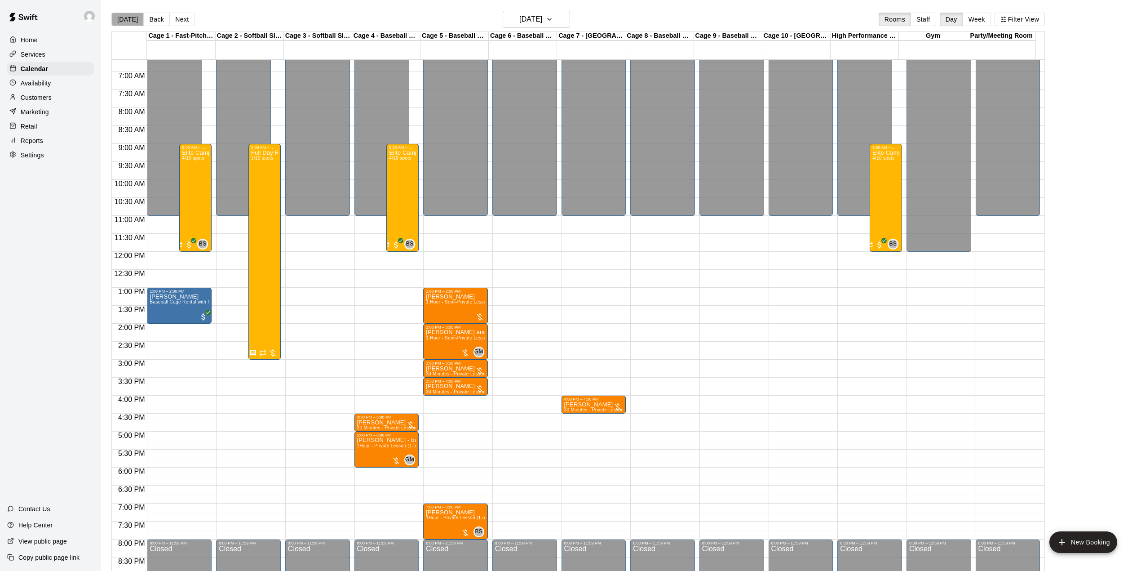
click at [130, 13] on button "[DATE]" at bounding box center [127, 19] width 32 height 13
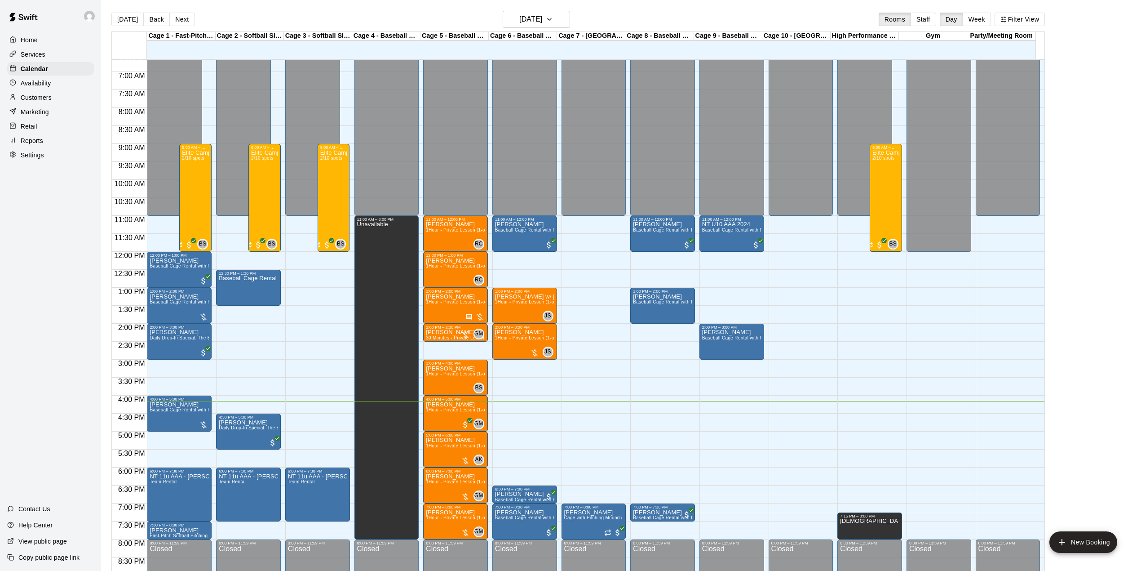
click at [172, 17] on button "Next" at bounding box center [181, 19] width 25 height 13
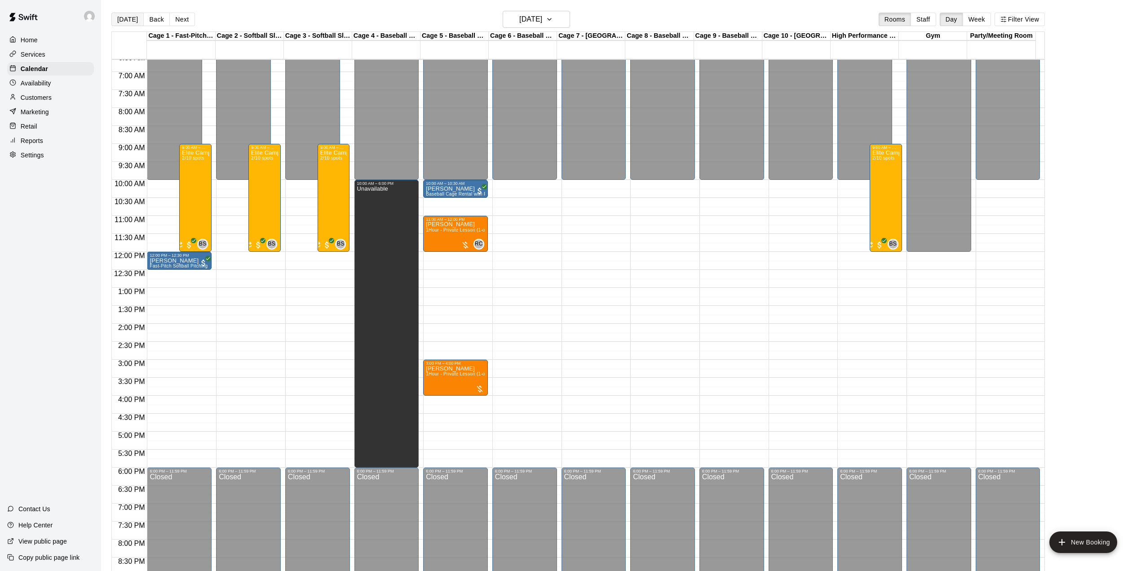
click at [131, 18] on button "[DATE]" at bounding box center [127, 19] width 32 height 13
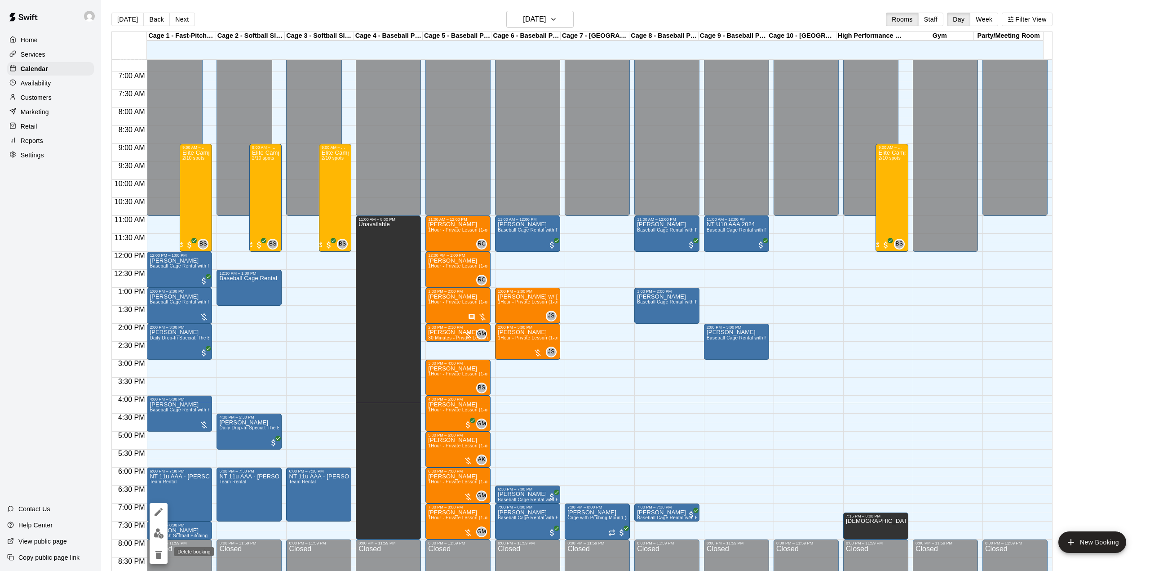
click at [160, 549] on icon "delete" at bounding box center [158, 554] width 11 height 11
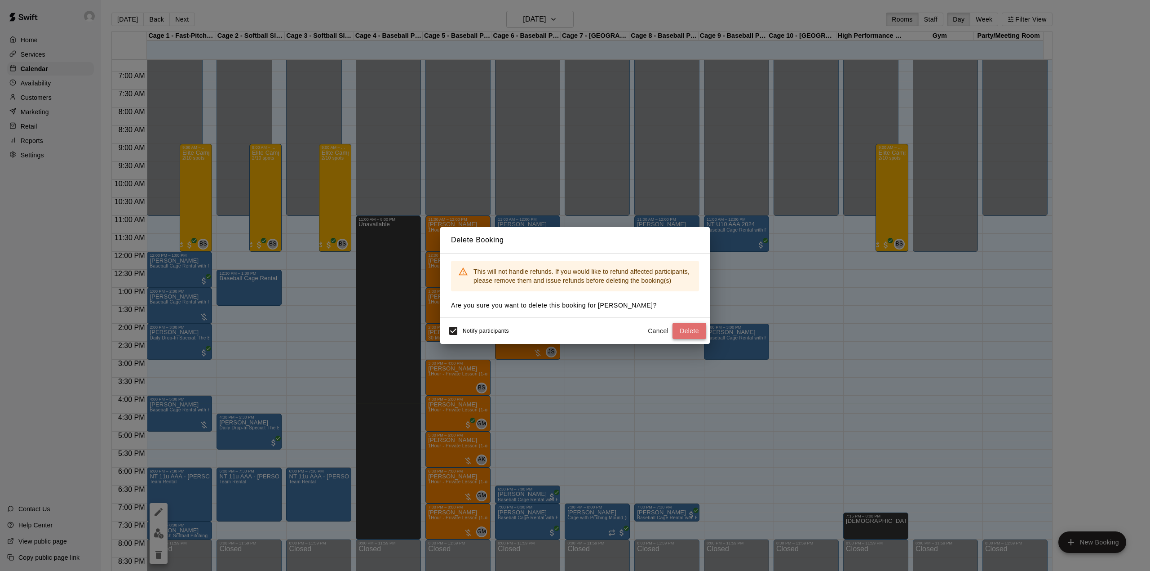
click at [681, 331] on button "Delete" at bounding box center [690, 331] width 34 height 17
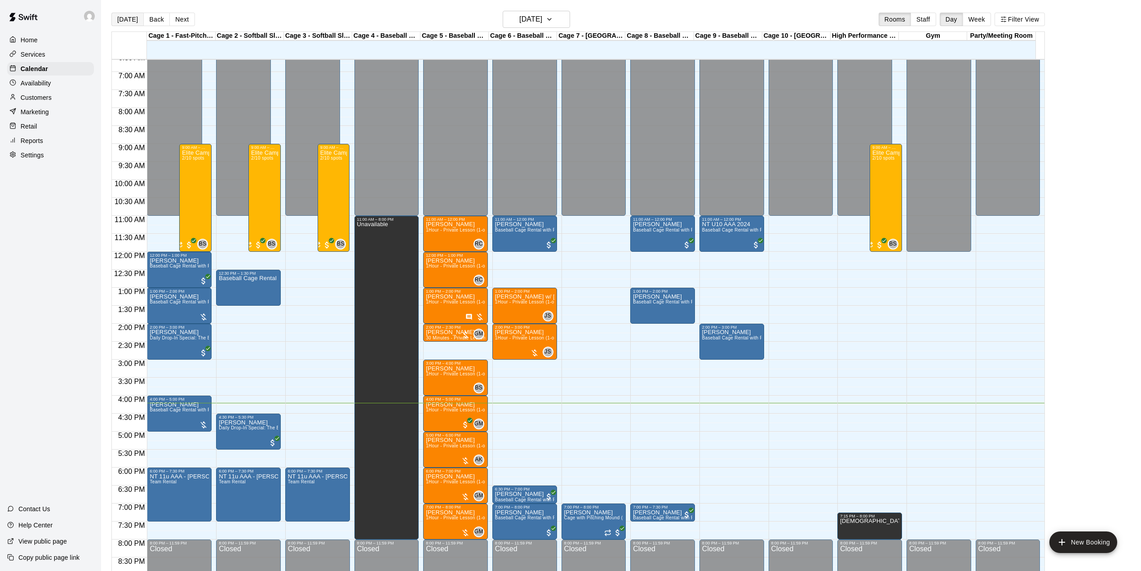
click at [121, 16] on button "[DATE]" at bounding box center [127, 19] width 32 height 13
click at [187, 18] on button "Next" at bounding box center [181, 19] width 25 height 13
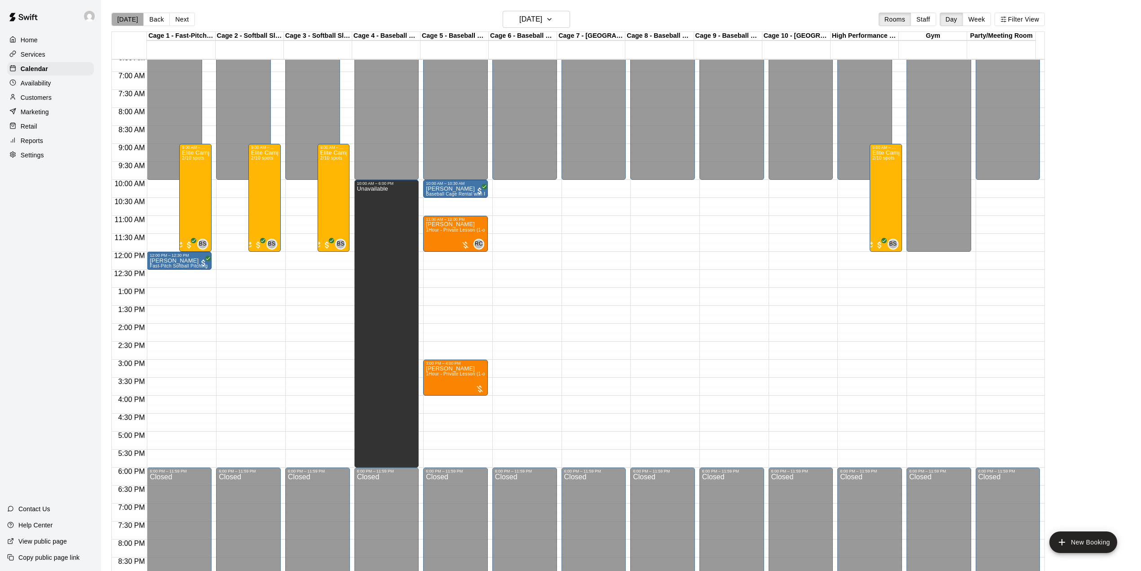
click at [132, 24] on button "[DATE]" at bounding box center [127, 19] width 32 height 13
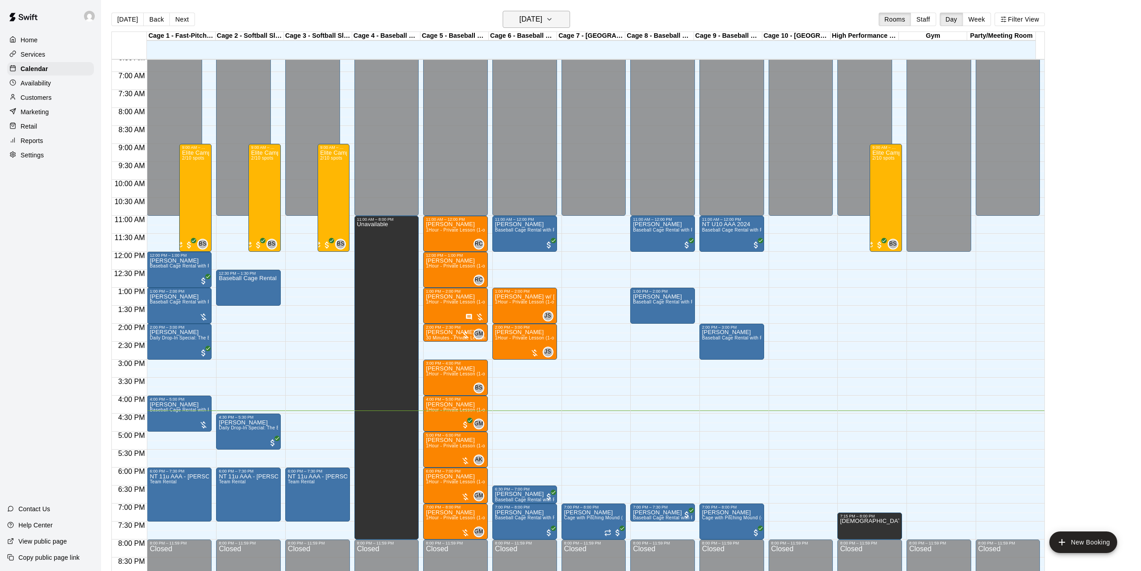
click at [523, 18] on h6 "[DATE]" at bounding box center [530, 19] width 23 height 13
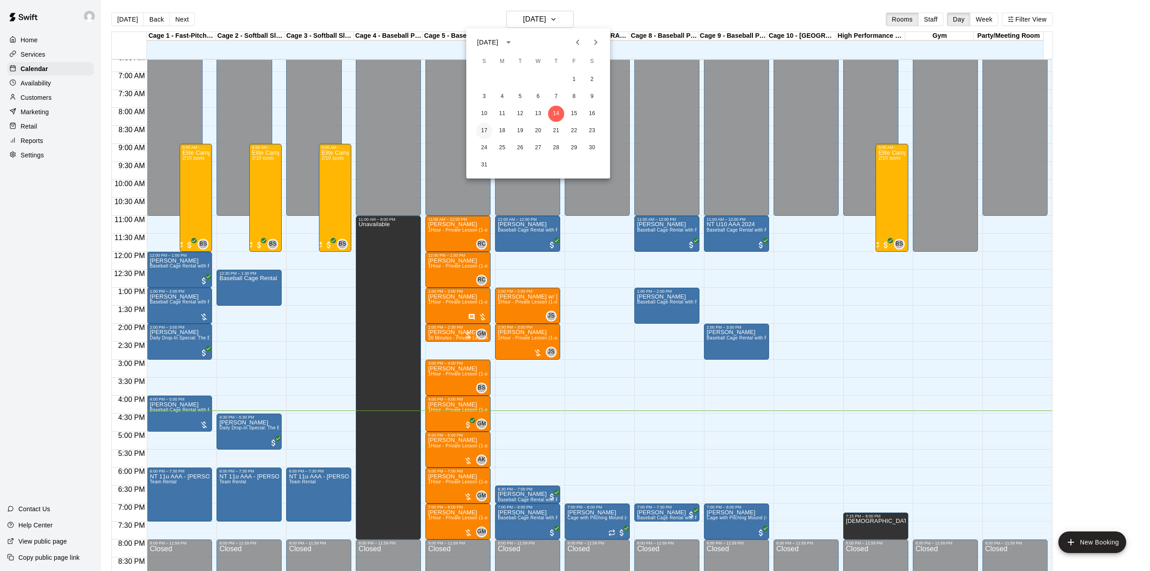
click at [482, 127] on button "17" at bounding box center [484, 131] width 16 height 16
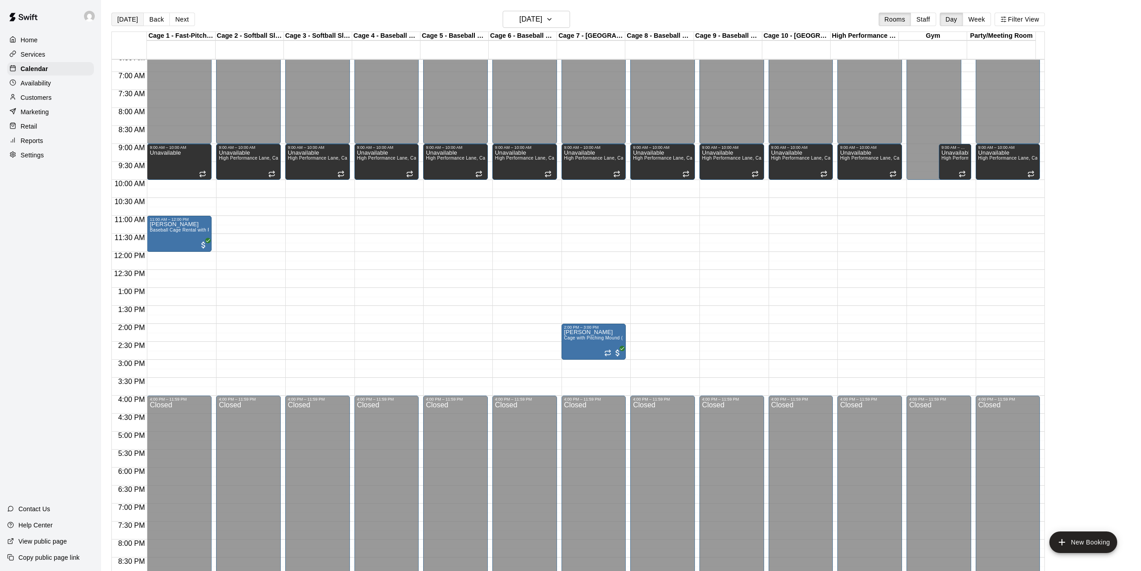
click at [120, 18] on button "[DATE]" at bounding box center [127, 19] width 32 height 13
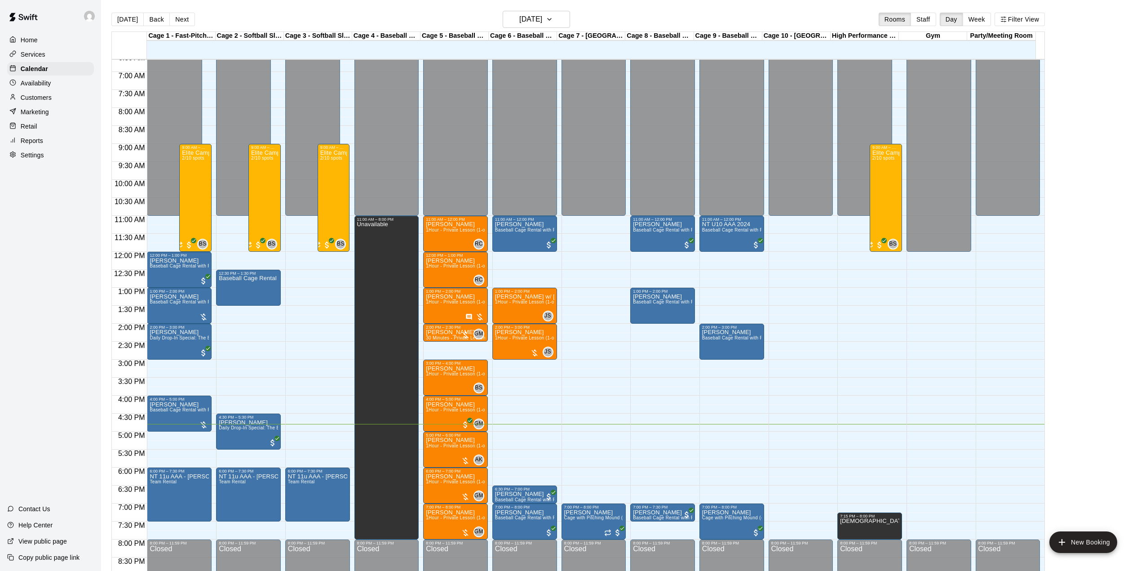
click at [548, 9] on main "[DATE] Back [DATE][DATE] Rooms Staff Day Week Filter View Cage 1 - Fast-Pitch M…" at bounding box center [621, 292] width 1040 height 585
click at [542, 13] on h6 "[DATE]" at bounding box center [530, 19] width 23 height 13
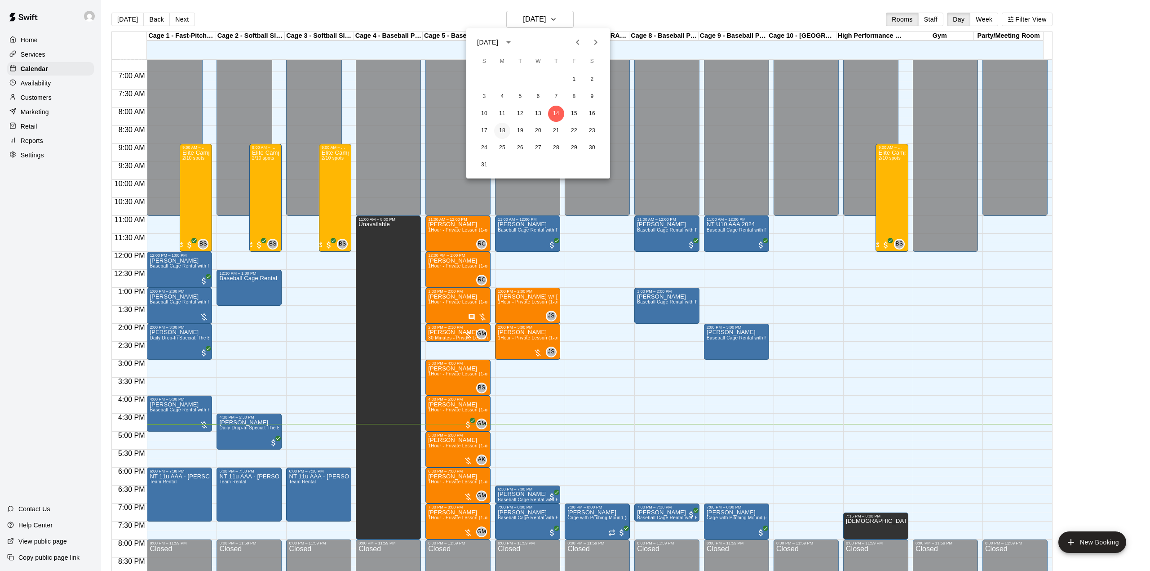
click at [504, 131] on button "18" at bounding box center [502, 131] width 16 height 16
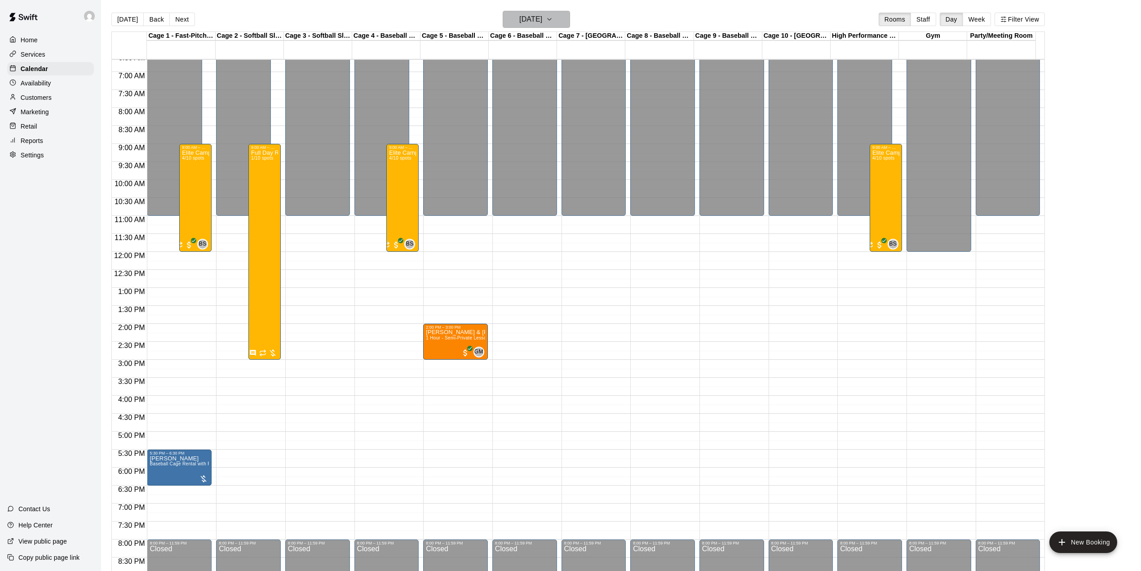
click at [542, 22] on h6 "[DATE]" at bounding box center [530, 19] width 23 height 13
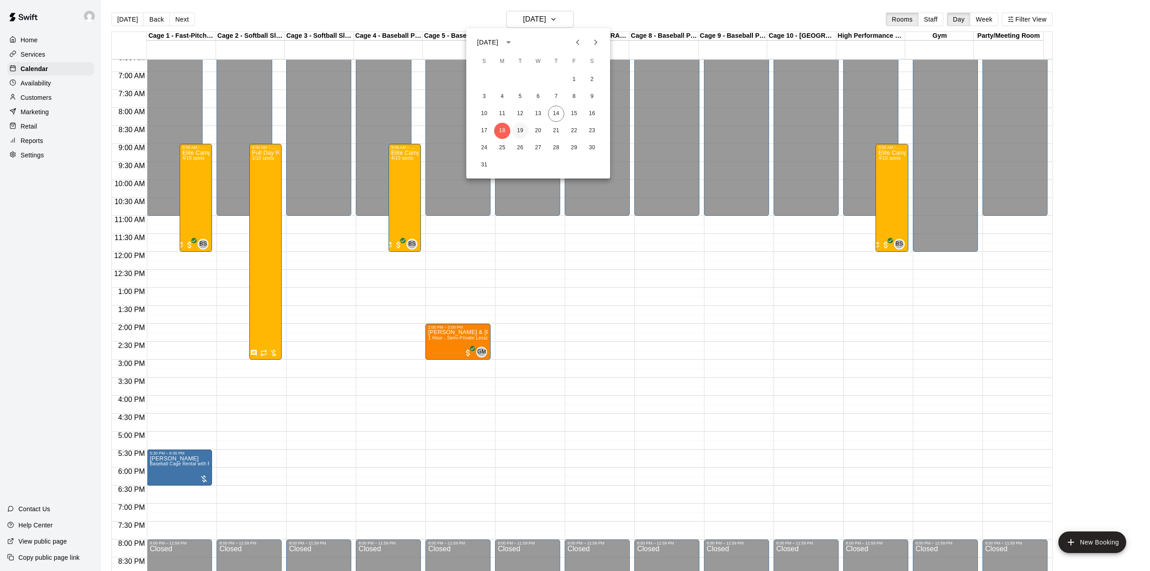
click at [518, 126] on button "19" at bounding box center [520, 131] width 16 height 16
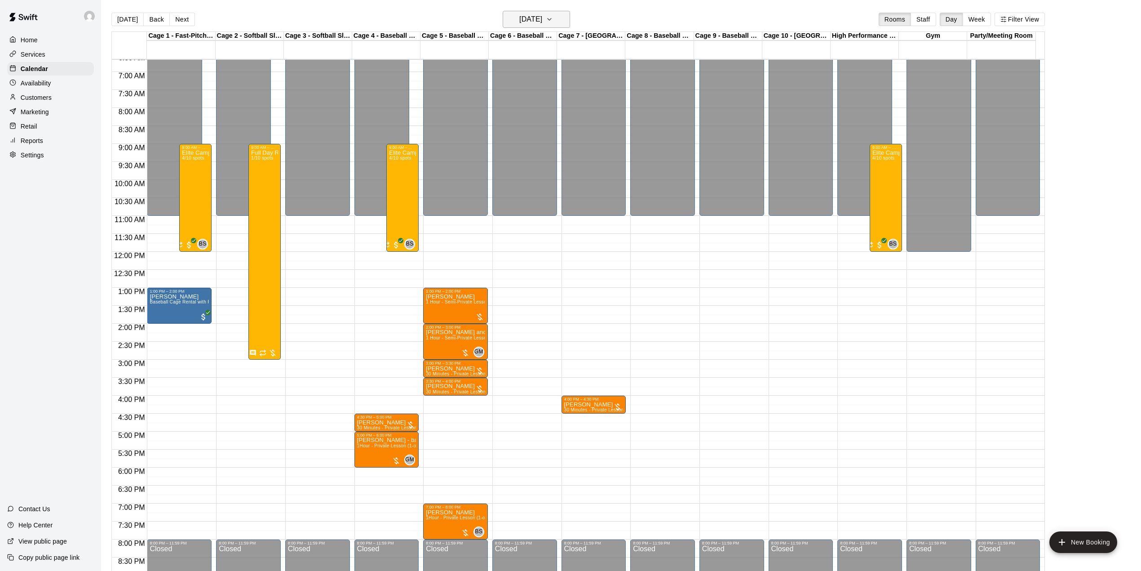
click at [537, 18] on h6 "[DATE]" at bounding box center [530, 19] width 23 height 13
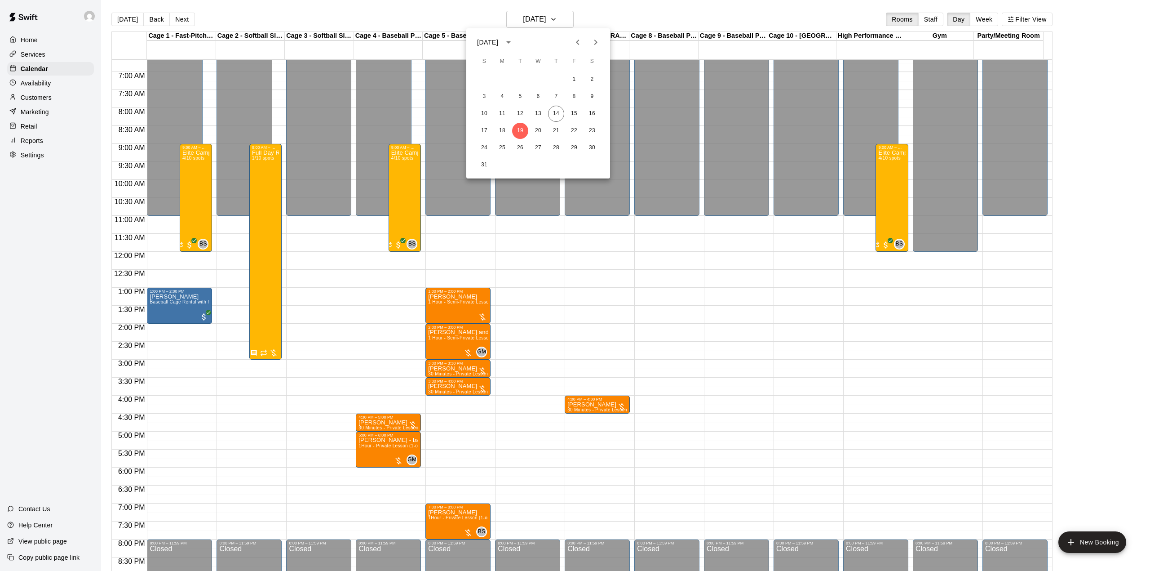
click at [698, 22] on div at bounding box center [575, 285] width 1150 height 571
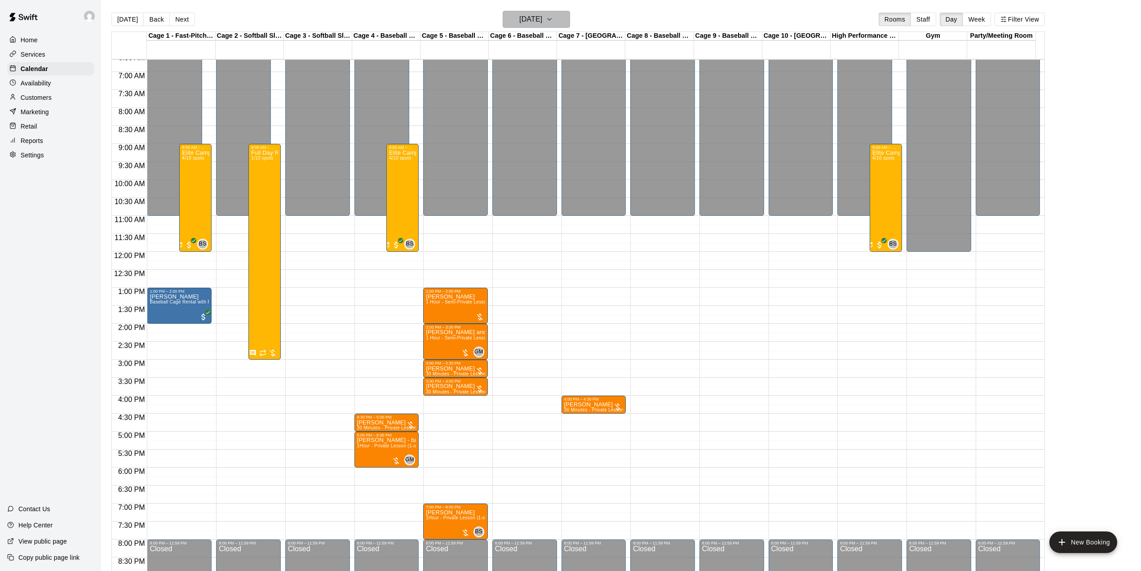
click at [538, 13] on h6 "[DATE]" at bounding box center [530, 19] width 23 height 13
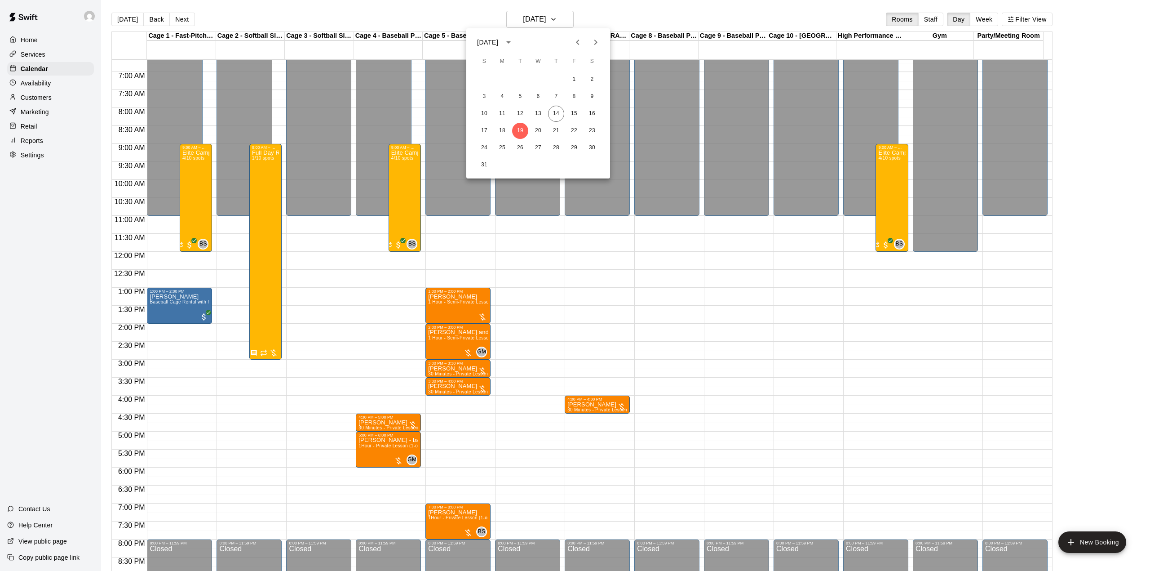
click at [610, 15] on div at bounding box center [575, 285] width 1150 height 571
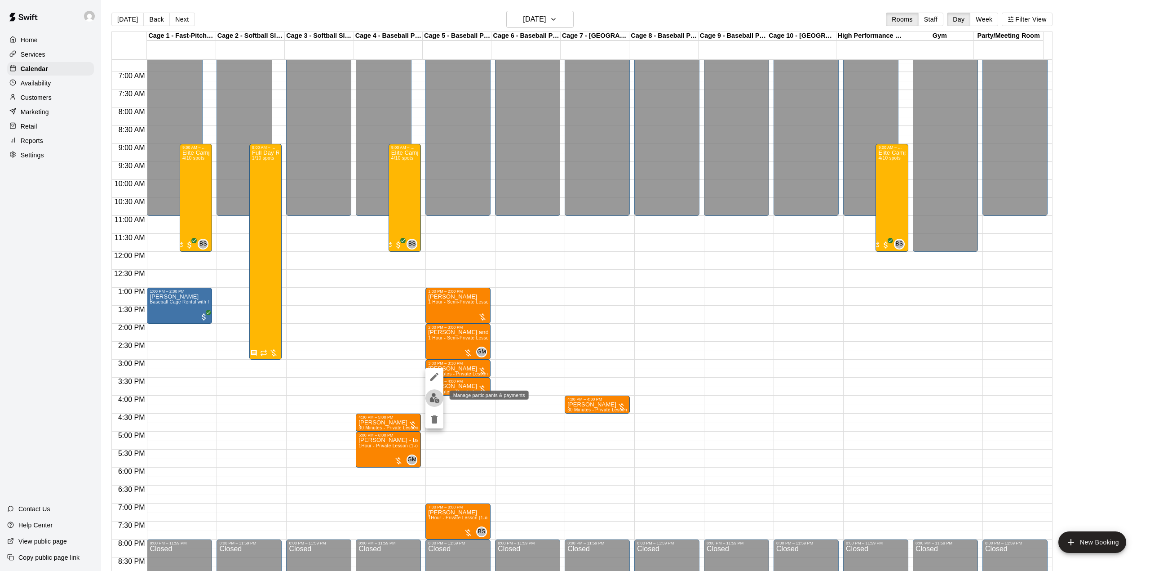
click at [438, 395] on img "edit" at bounding box center [435, 398] width 10 height 10
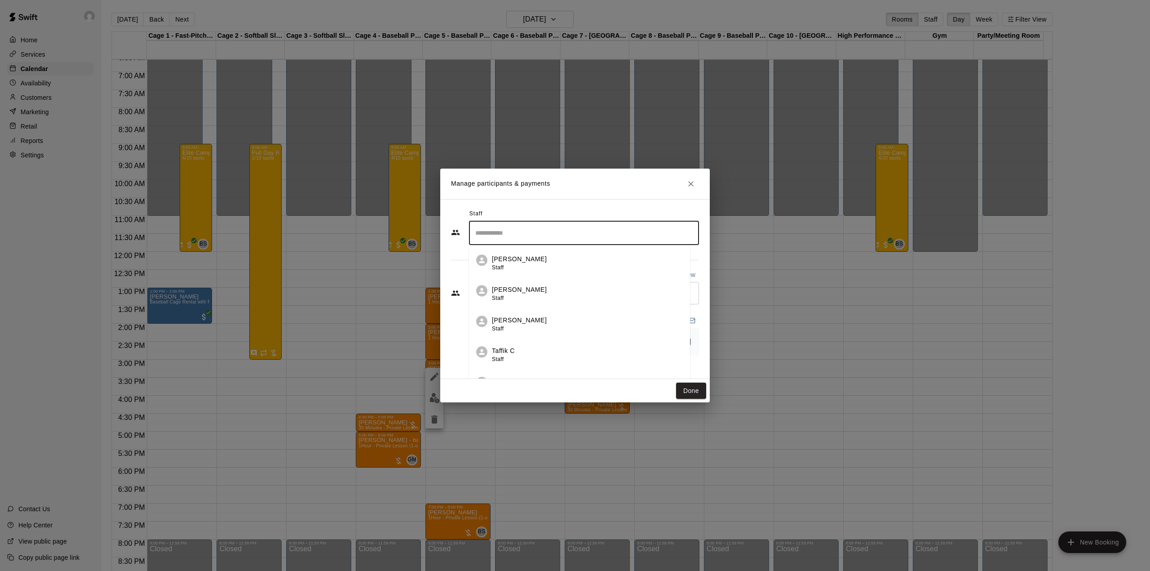
click at [507, 234] on input "Search staff" at bounding box center [584, 233] width 222 height 16
click at [572, 322] on div "[PERSON_NAME] Staff" at bounding box center [587, 324] width 191 height 18
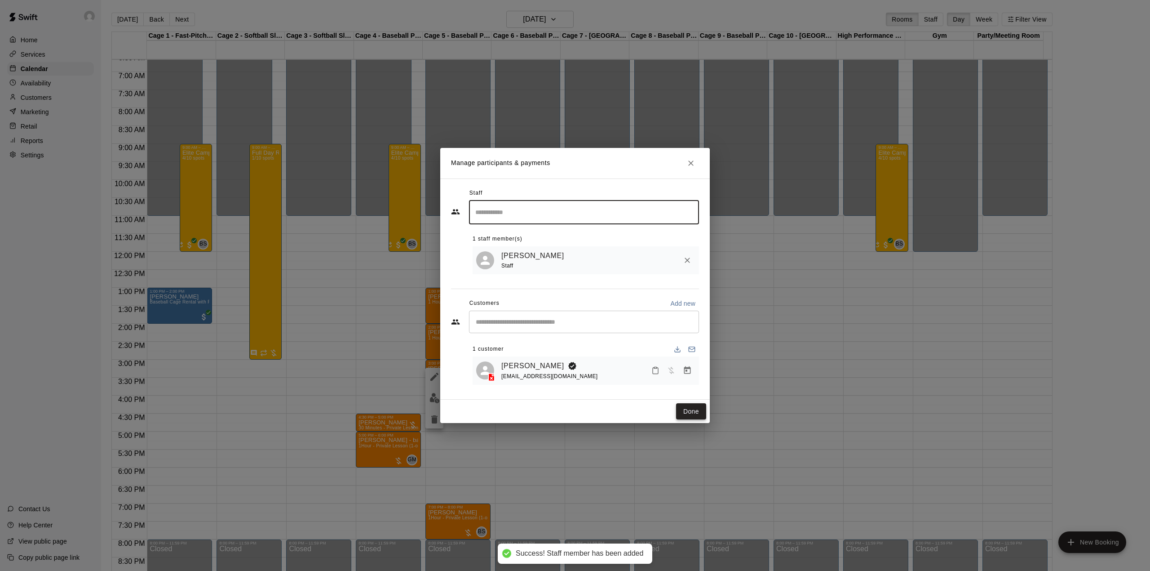
click at [693, 412] on button "Done" at bounding box center [691, 411] width 30 height 17
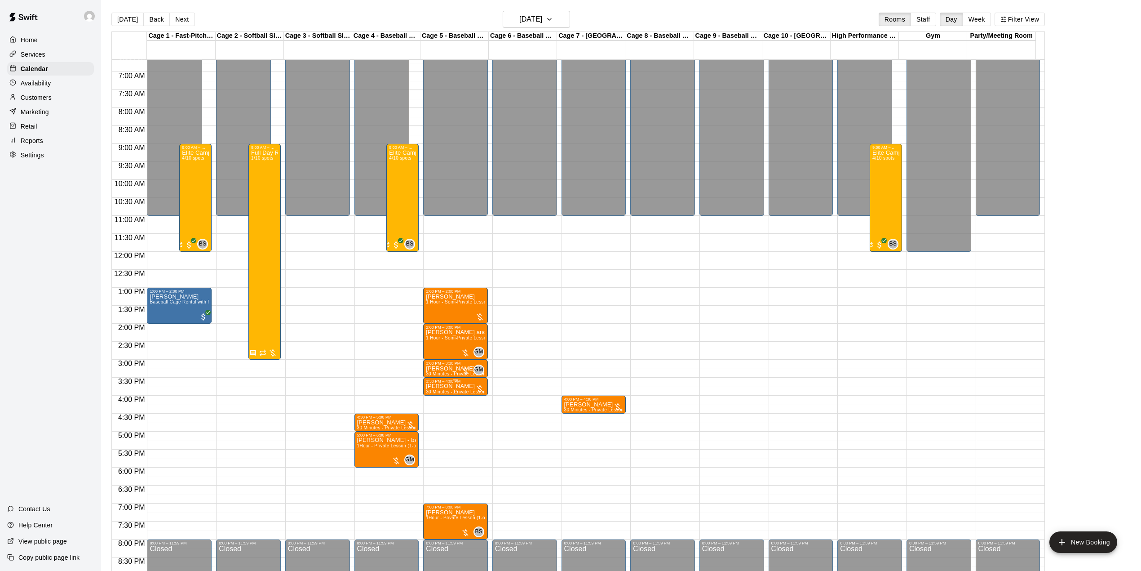
click at [453, 386] on p "[PERSON_NAME]" at bounding box center [455, 386] width 59 height 0
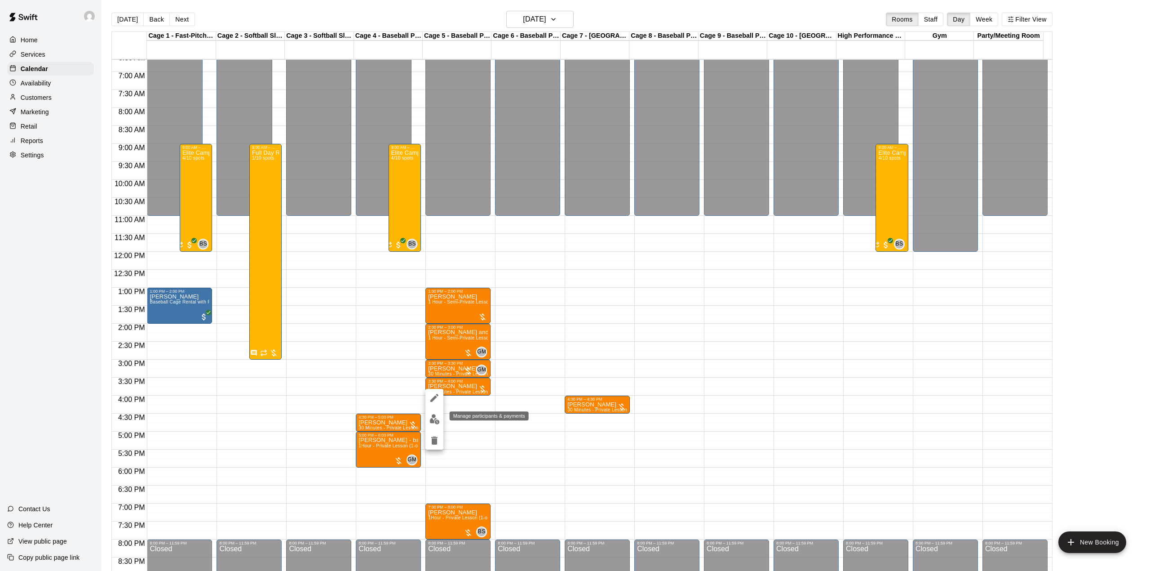
click at [437, 412] on button "edit" at bounding box center [434, 419] width 18 height 18
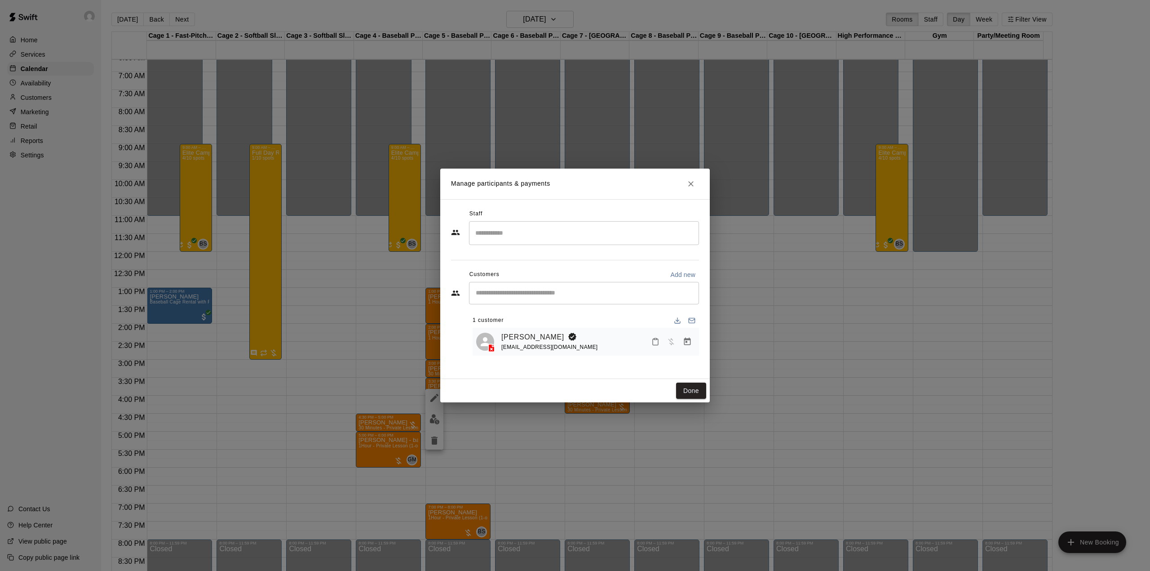
click at [554, 235] on input "Search staff" at bounding box center [584, 233] width 222 height 16
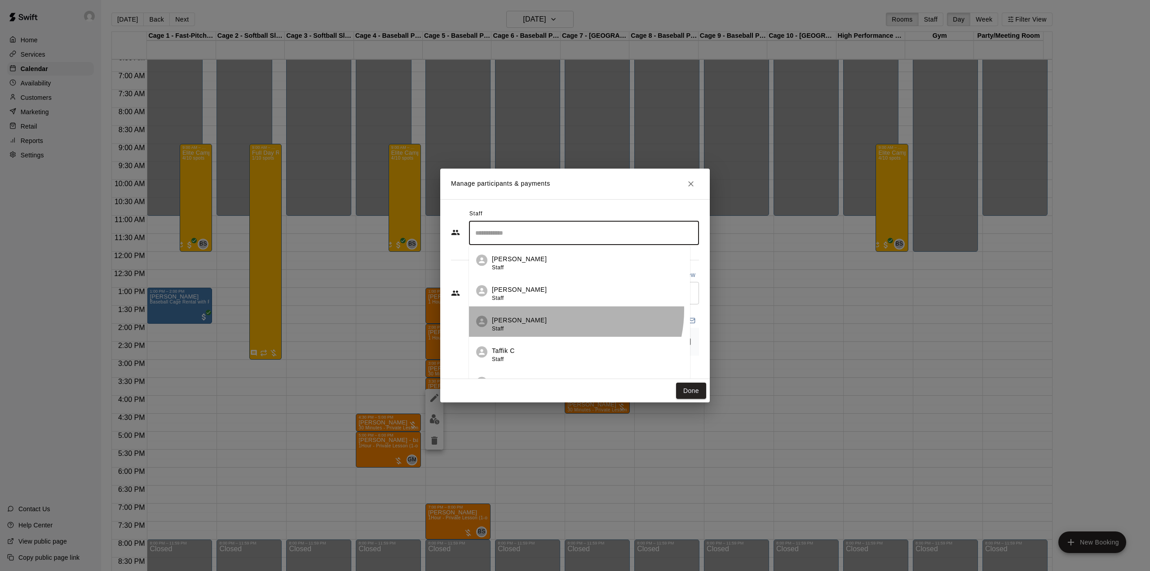
click at [552, 310] on li "[PERSON_NAME] Staff" at bounding box center [579, 321] width 221 height 31
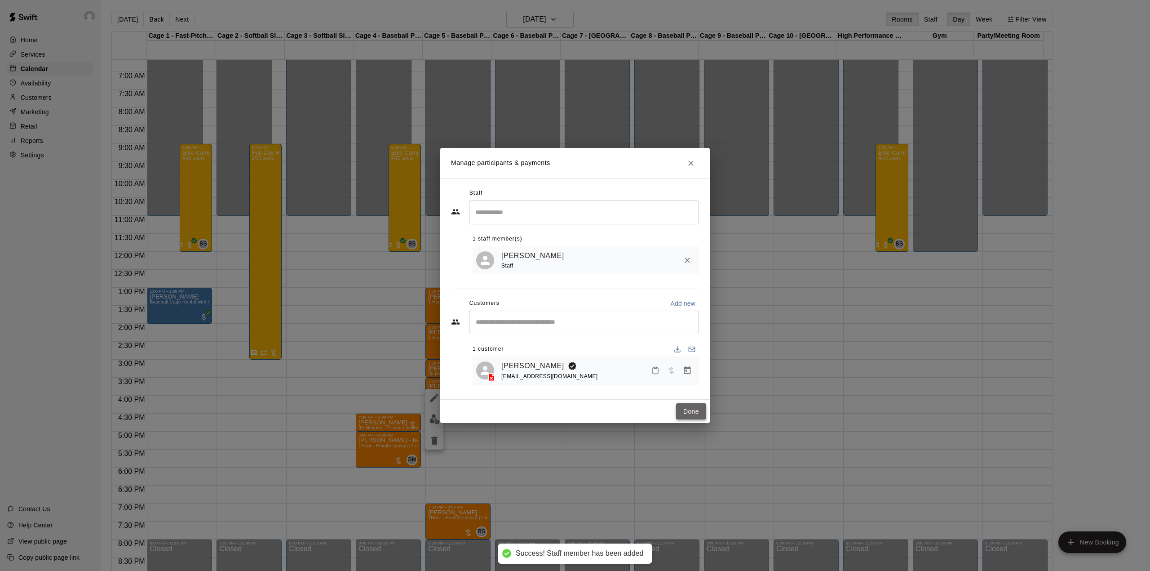
click at [696, 408] on button "Done" at bounding box center [691, 411] width 30 height 17
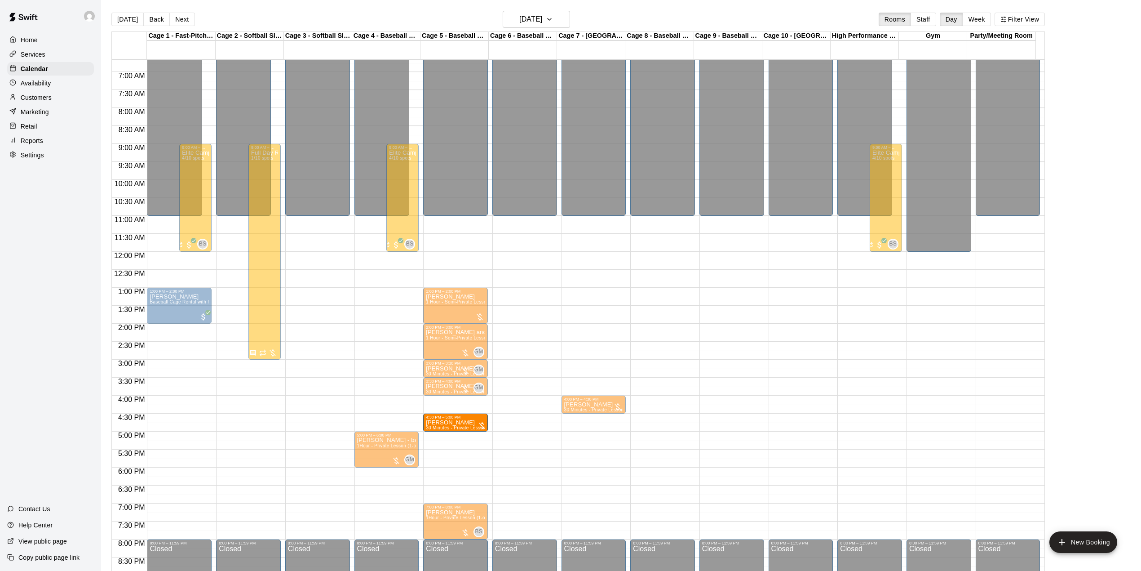
drag, startPoint x: 387, startPoint y: 423, endPoint x: 443, endPoint y: 430, distance: 56.1
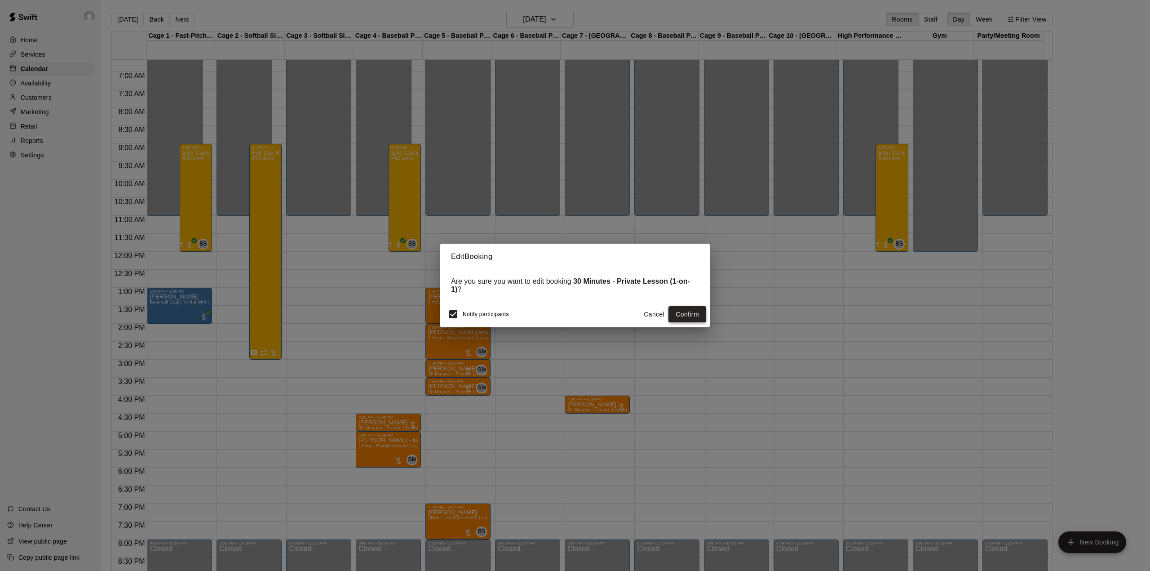
click at [687, 311] on button "Confirm" at bounding box center [688, 314] width 38 height 17
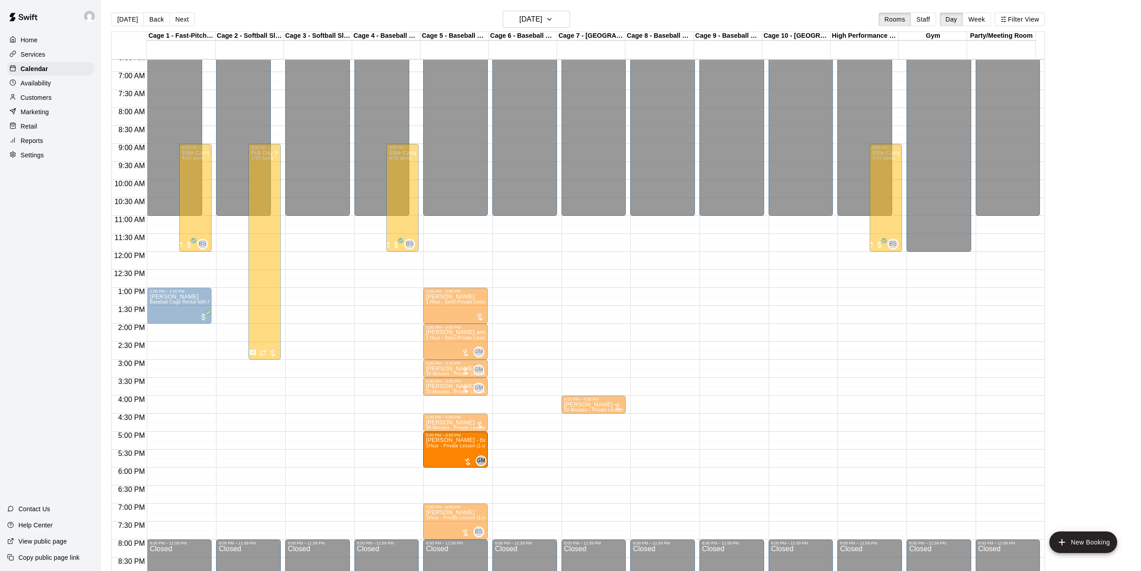
drag, startPoint x: 398, startPoint y: 448, endPoint x: 437, endPoint y: 454, distance: 39.1
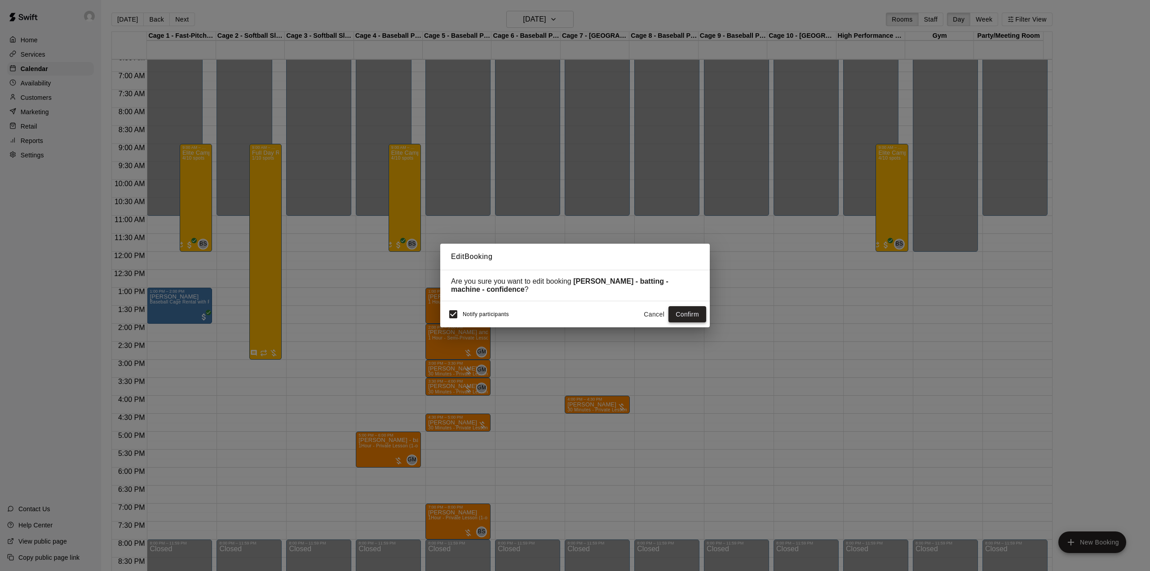
click at [691, 308] on button "Confirm" at bounding box center [688, 314] width 38 height 17
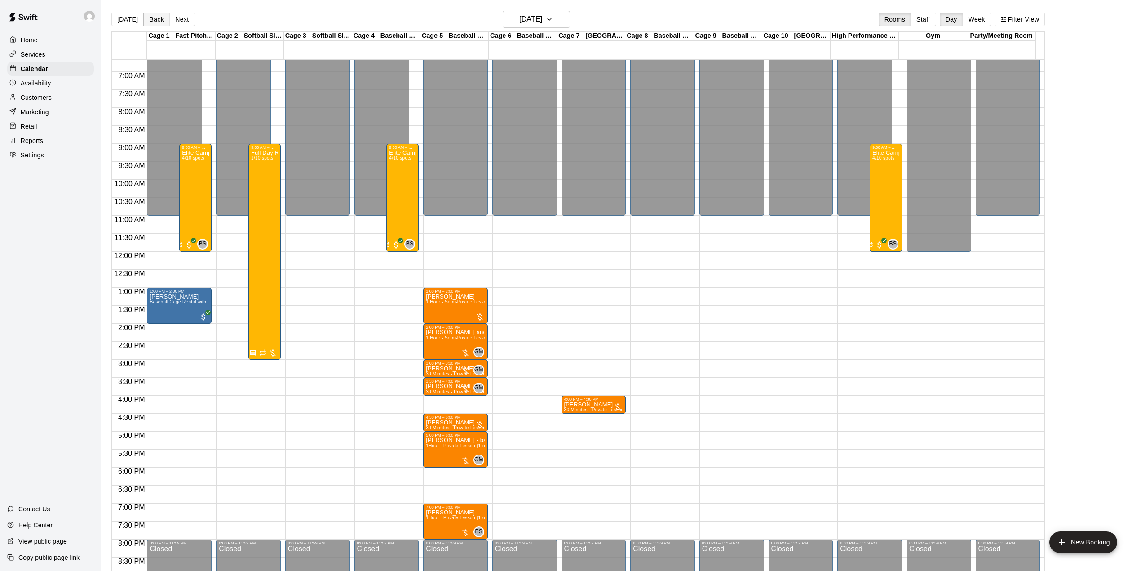
click at [150, 18] on button "Back" at bounding box center [156, 19] width 27 height 13
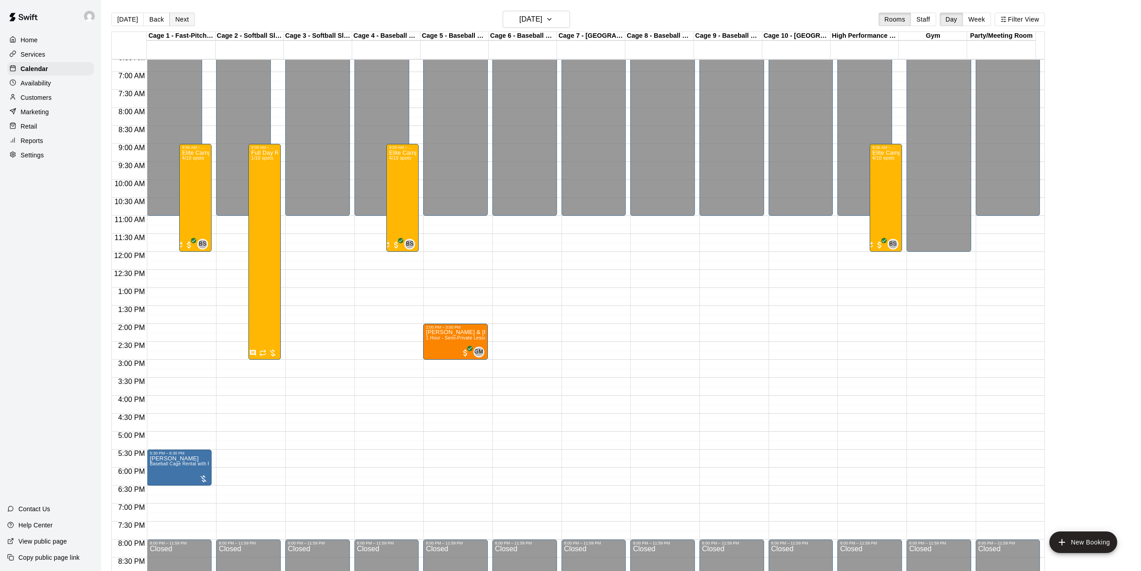
click at [179, 18] on button "Next" at bounding box center [181, 19] width 25 height 13
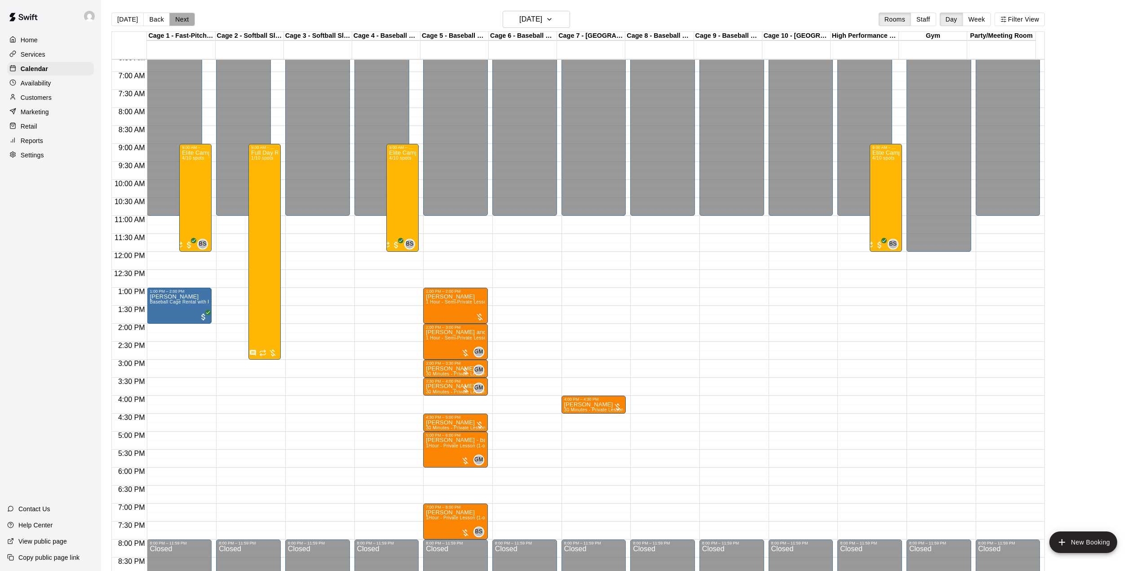
click at [179, 18] on button "Next" at bounding box center [181, 19] width 25 height 13
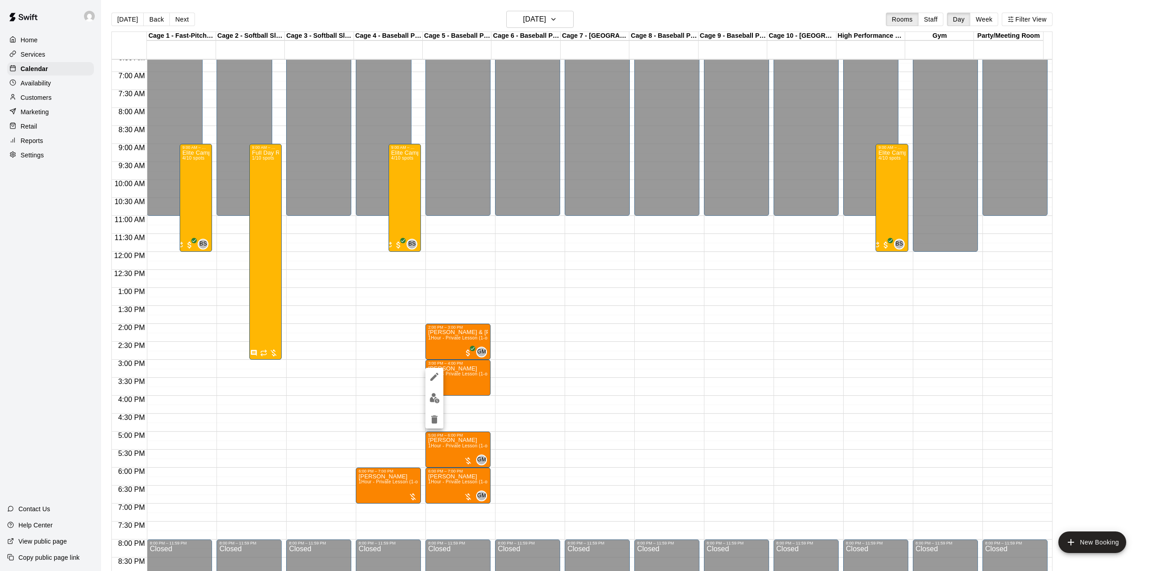
click at [435, 395] on img "edit" at bounding box center [435, 398] width 10 height 10
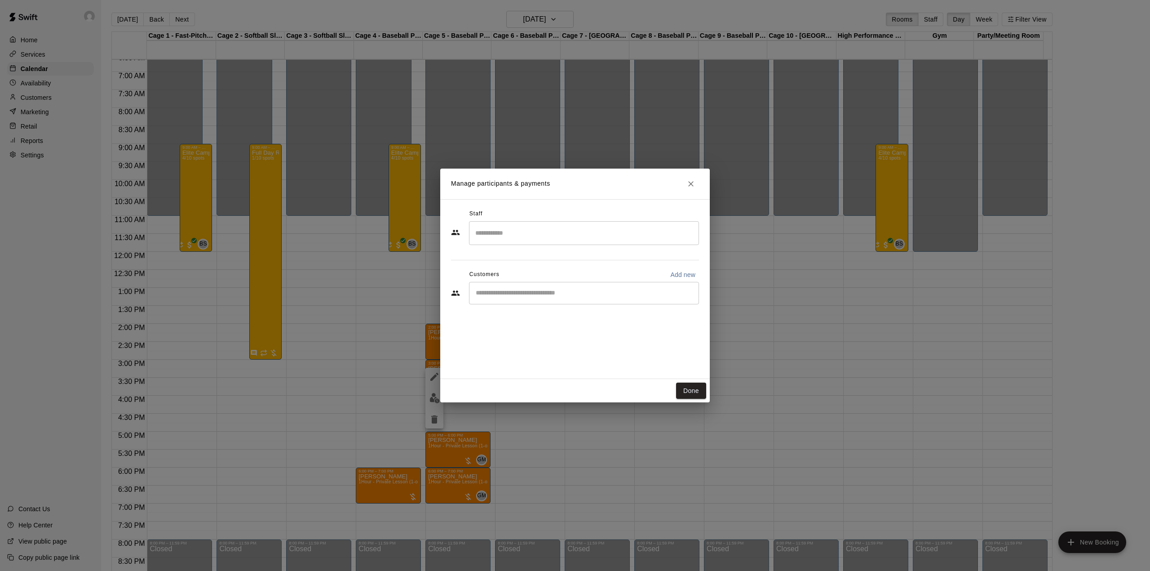
click at [543, 293] on input "Start typing to search customers..." at bounding box center [584, 292] width 222 height 9
click at [542, 241] on input "Search staff" at bounding box center [584, 233] width 222 height 16
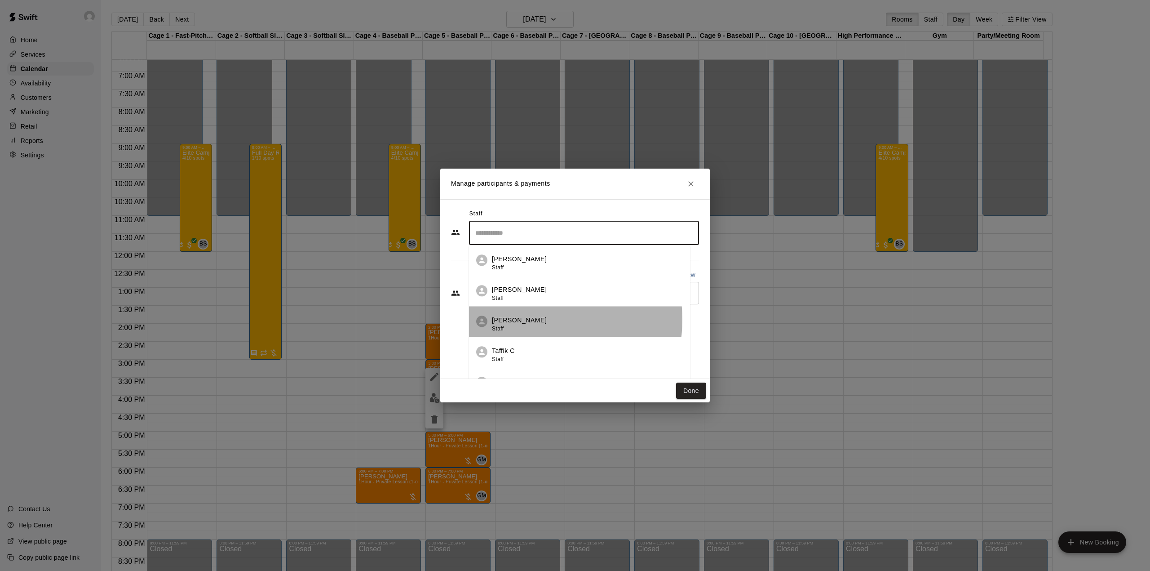
click at [534, 320] on div "[PERSON_NAME] Staff" at bounding box center [587, 324] width 191 height 18
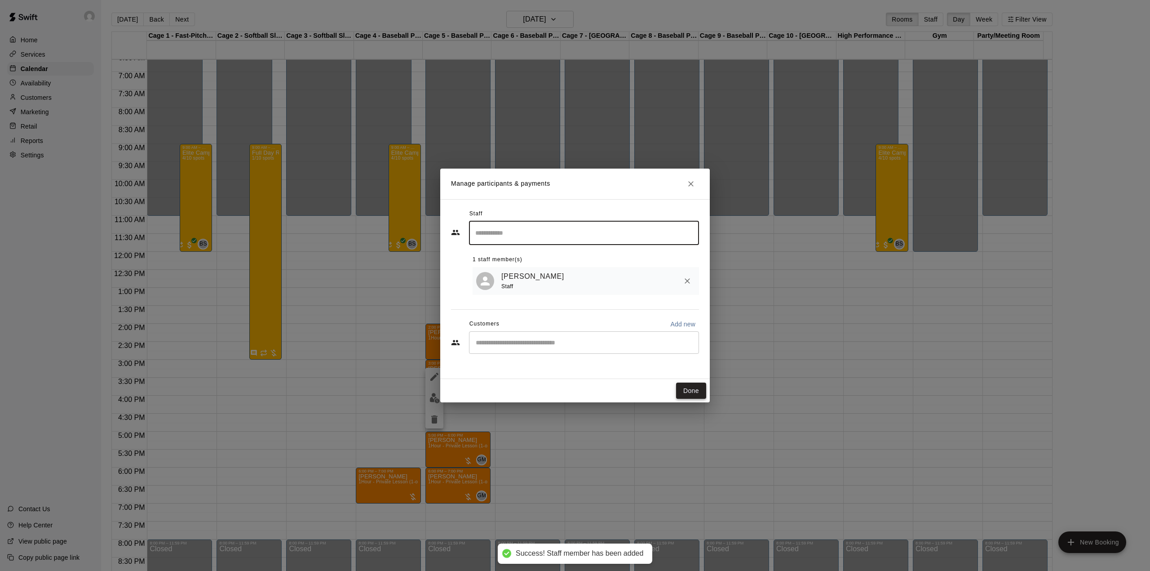
click at [691, 392] on button "Done" at bounding box center [691, 390] width 30 height 17
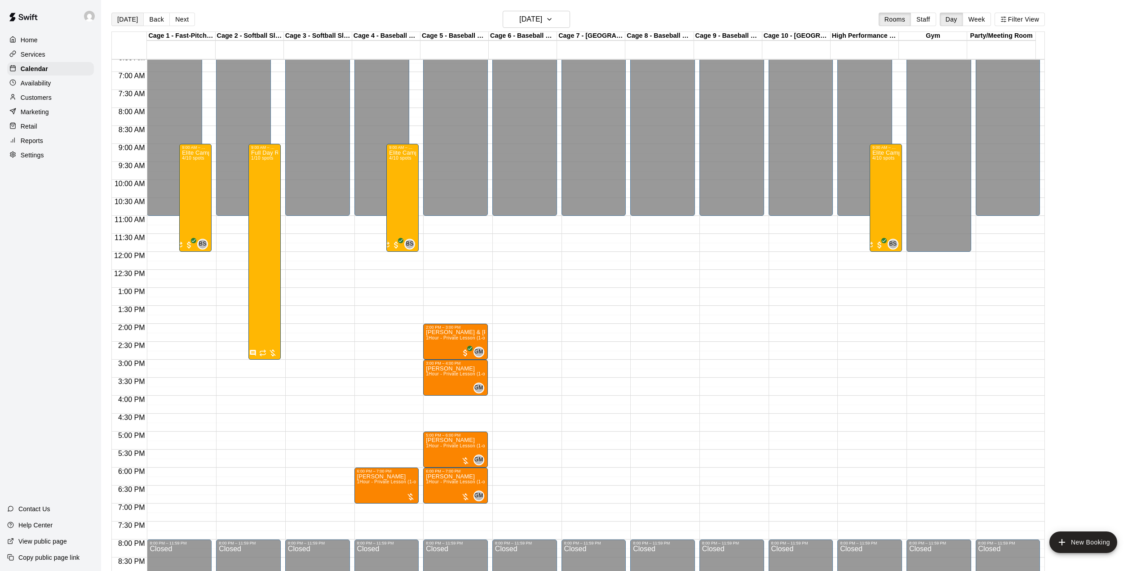
click at [122, 18] on button "[DATE]" at bounding box center [127, 19] width 32 height 13
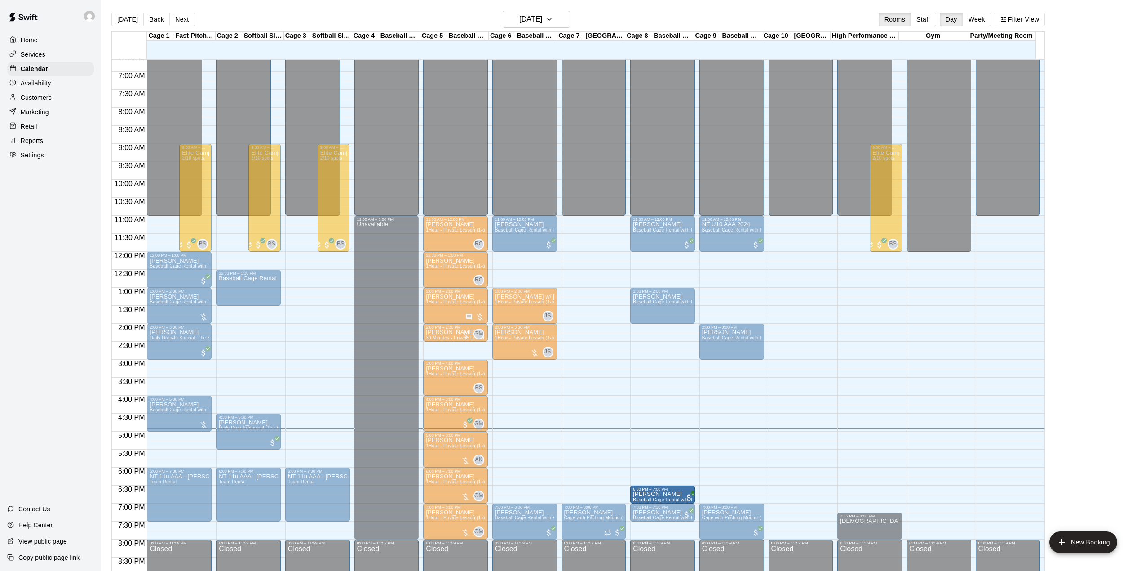
drag, startPoint x: 528, startPoint y: 491, endPoint x: 655, endPoint y: 495, distance: 126.8
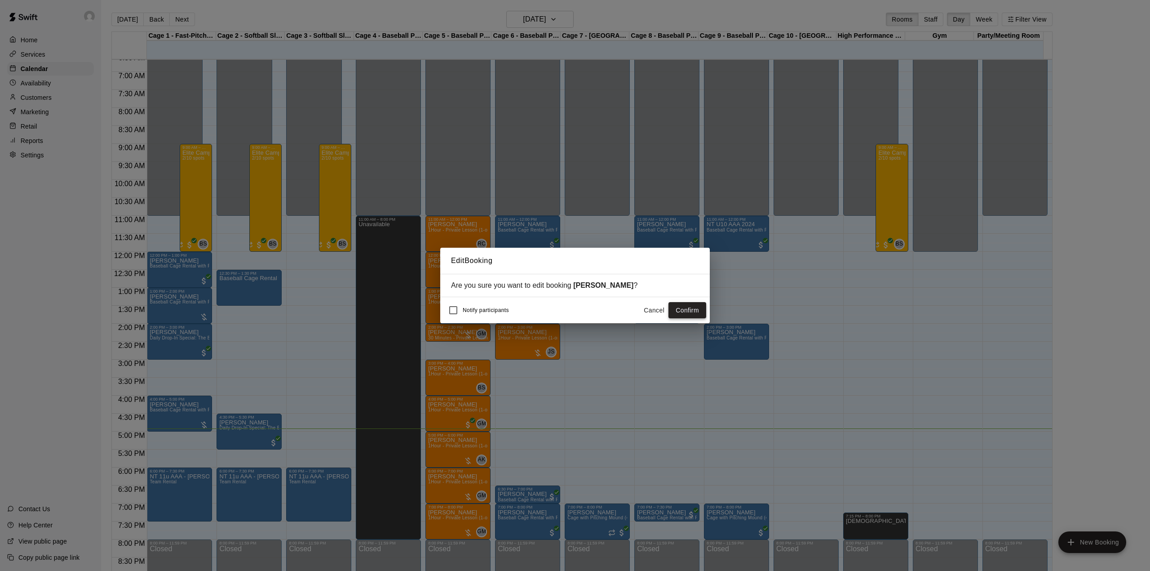
click at [688, 308] on button "Confirm" at bounding box center [688, 310] width 38 height 17
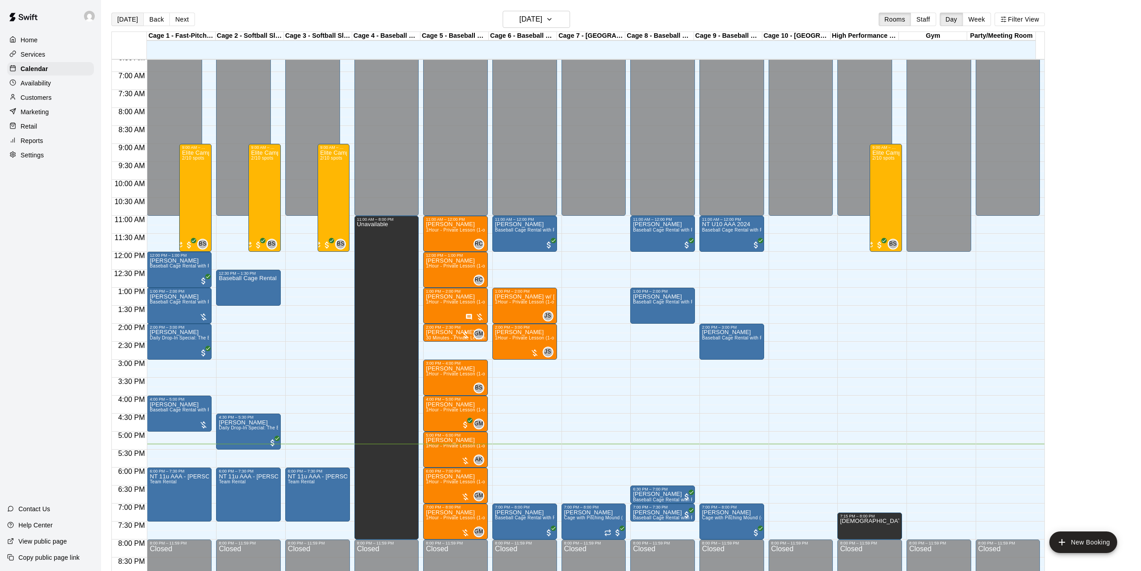
click at [127, 21] on button "[DATE]" at bounding box center [127, 19] width 32 height 13
click at [317, 9] on main "[DATE] Back [DATE][DATE] Rooms Staff Day Week Filter View Cage 1 - Fast-Pitch M…" at bounding box center [621, 292] width 1040 height 585
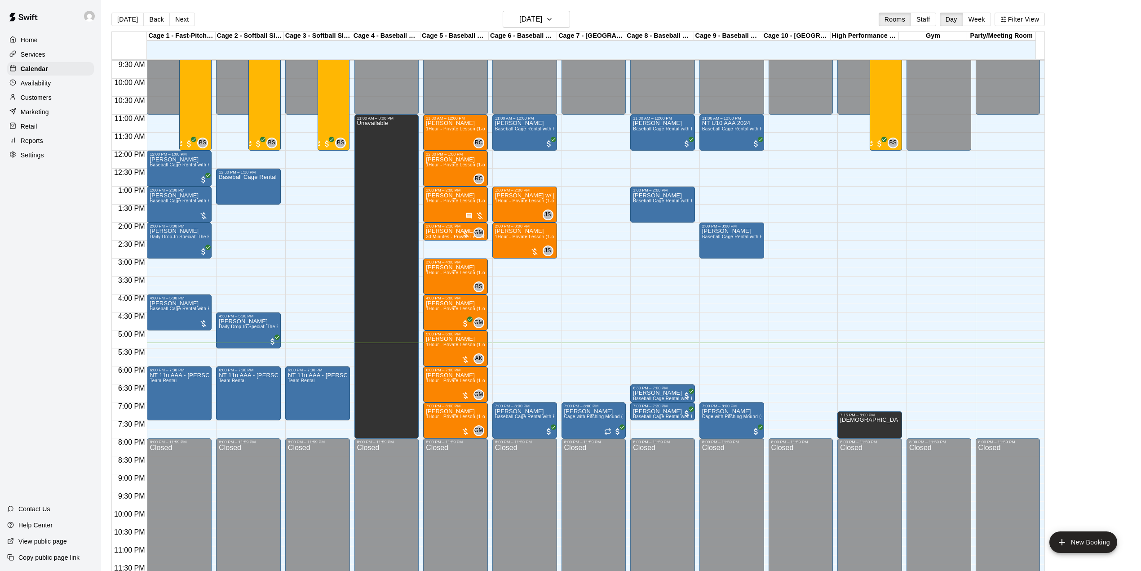
scroll to position [342, 0]
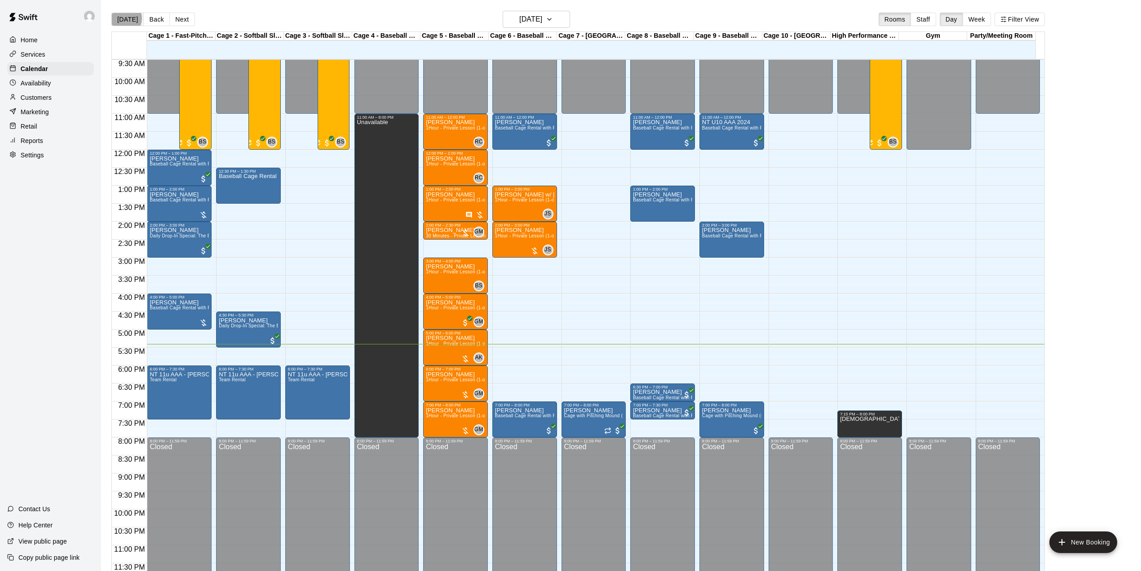
click at [123, 18] on button "[DATE]" at bounding box center [127, 19] width 32 height 13
drag, startPoint x: 315, startPoint y: 421, endPoint x: 318, endPoint y: 433, distance: 13.1
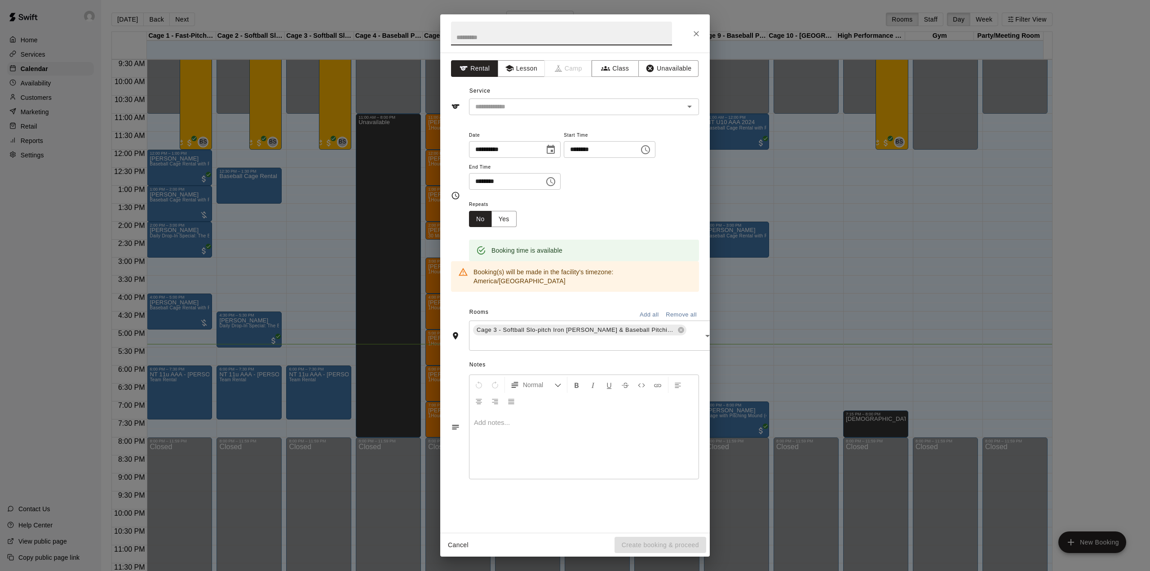
click at [532, 27] on input "text" at bounding box center [561, 34] width 221 height 24
click at [504, 115] on div "​" at bounding box center [584, 106] width 230 height 17
type input "*******"
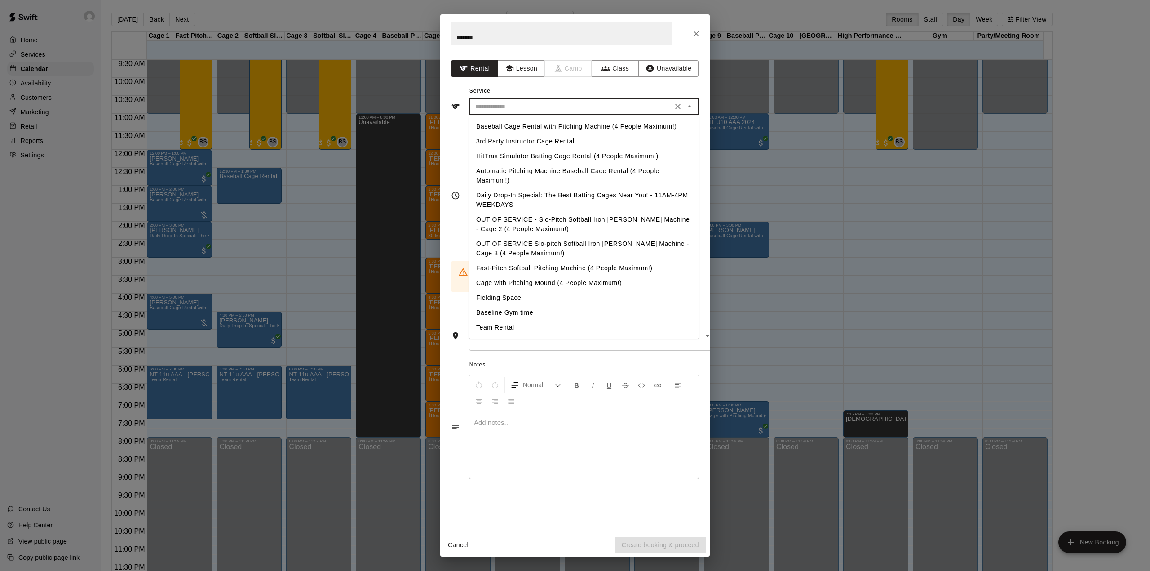
click at [556, 241] on li "OUT OF SERVICE Slo-pitch Softball Iron [PERSON_NAME] Machine - Cage 3 (4 People…" at bounding box center [584, 248] width 230 height 24
type input "**********"
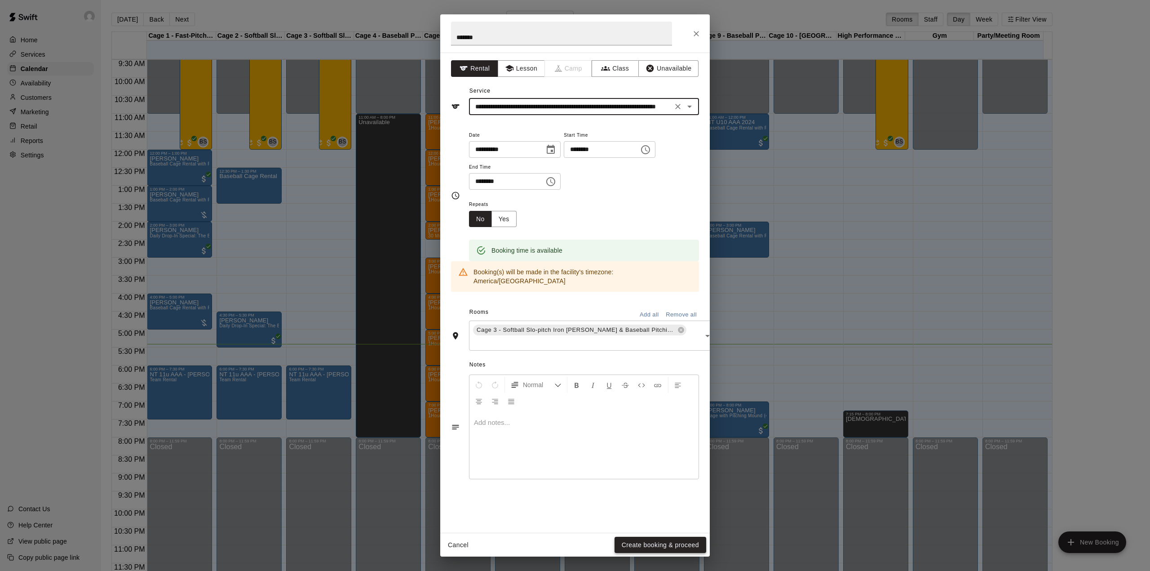
click at [675, 539] on button "Create booking & proceed" at bounding box center [661, 544] width 92 height 17
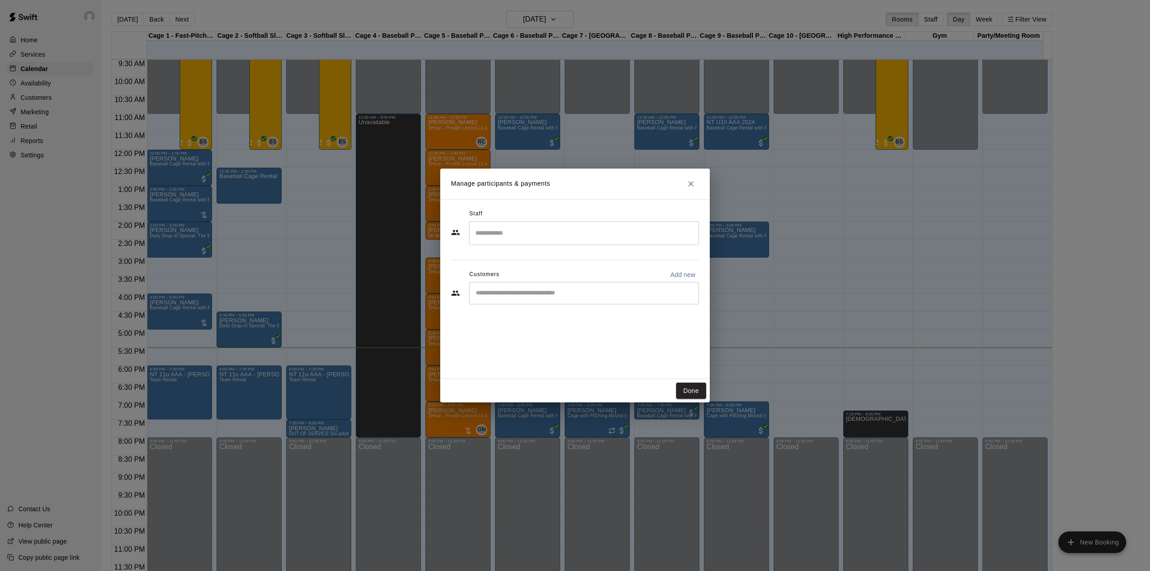
click at [688, 385] on button "Done" at bounding box center [691, 390] width 30 height 17
